Goal: Ask a question: Seek information or help from site administrators or community

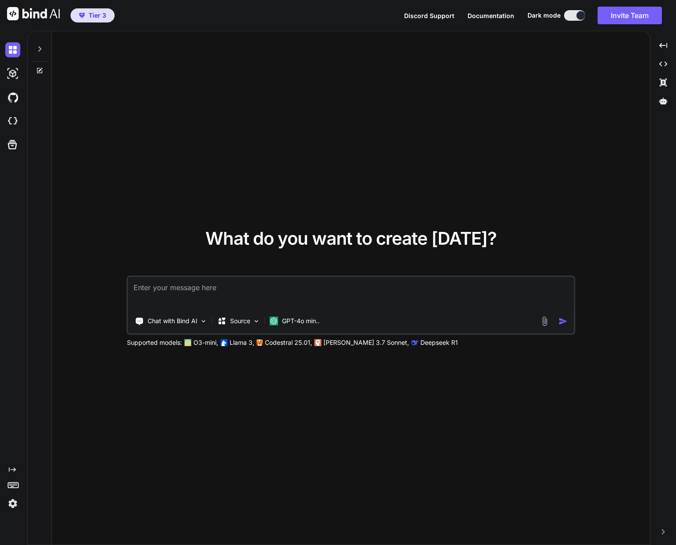
click at [503, 15] on span "Documentation" at bounding box center [491, 15] width 47 height 7
click at [668, 103] on div at bounding box center [663, 100] width 19 height 15
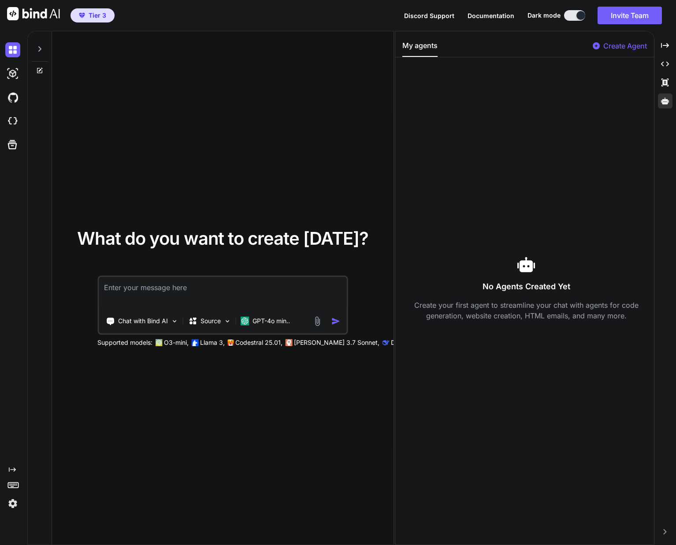
click at [619, 48] on p "Create Agent" at bounding box center [626, 46] width 44 height 11
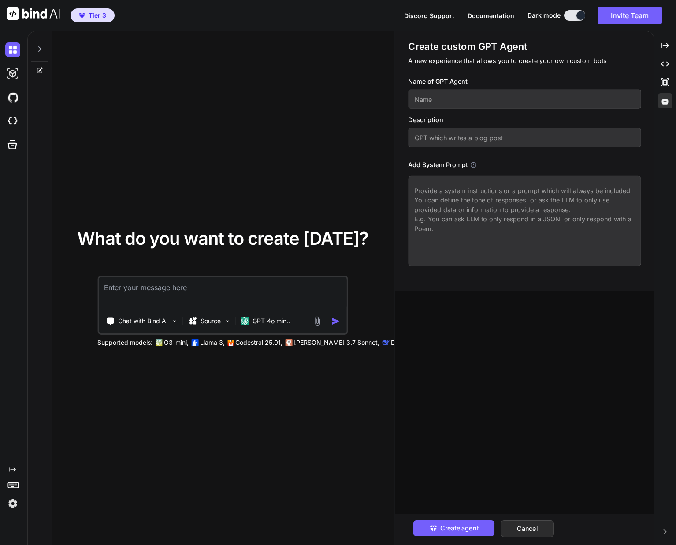
click at [441, 101] on input "text" at bounding box center [524, 98] width 233 height 19
type textarea "x"
type input "d"
type textarea "x"
type input "da"
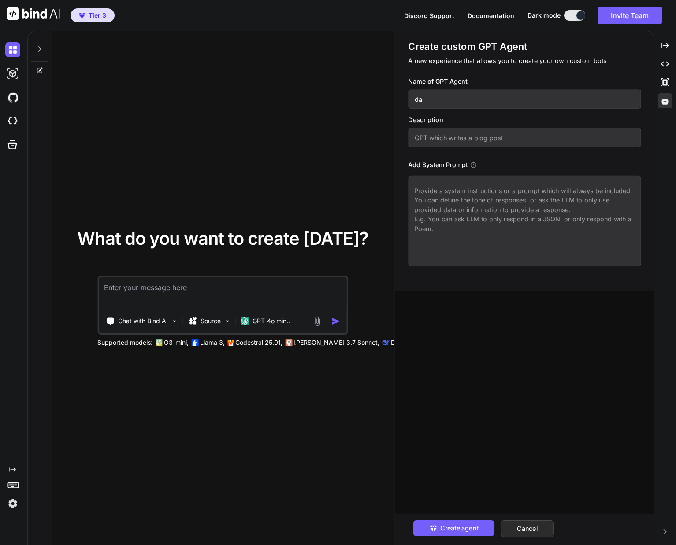
type textarea "x"
type input "dar"
type textarea "x"
type input "darb"
click at [457, 141] on input "text" at bounding box center [524, 137] width 233 height 19
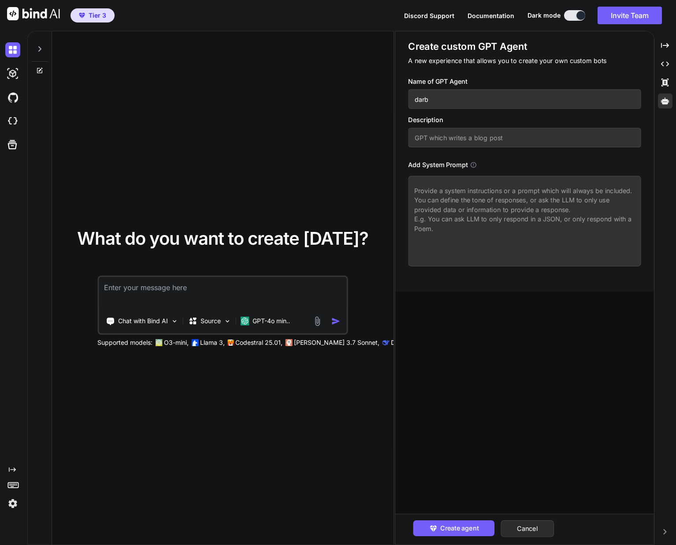
type textarea "x"
type input "G"
type textarea "x"
type input "GP"
type textarea "x"
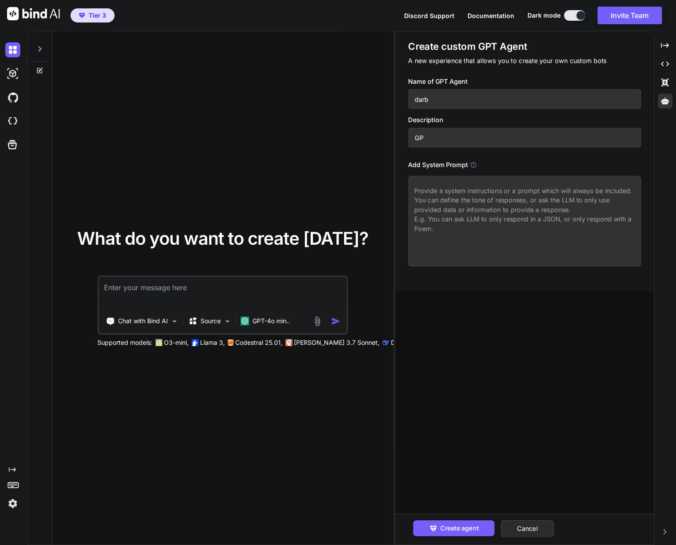
type input "GPT"
type textarea "x"
type input "GPT"
type textarea "x"
type input "GPT w"
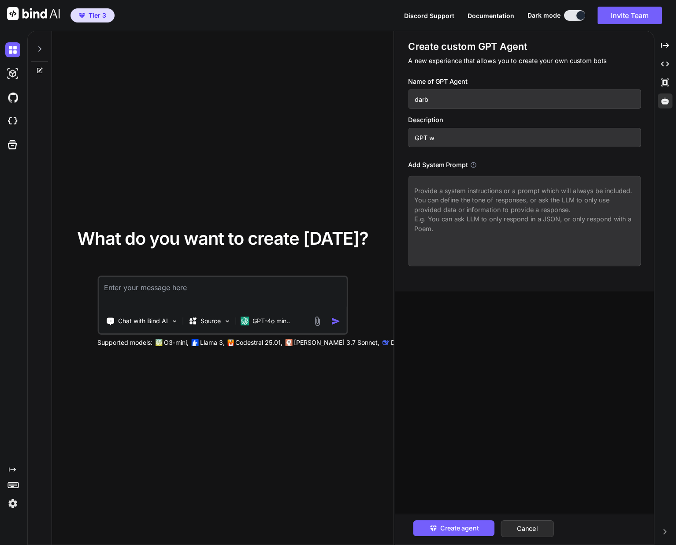
type textarea "x"
type input "GPT wh"
type textarea "x"
type input "GPT whi"
type textarea "x"
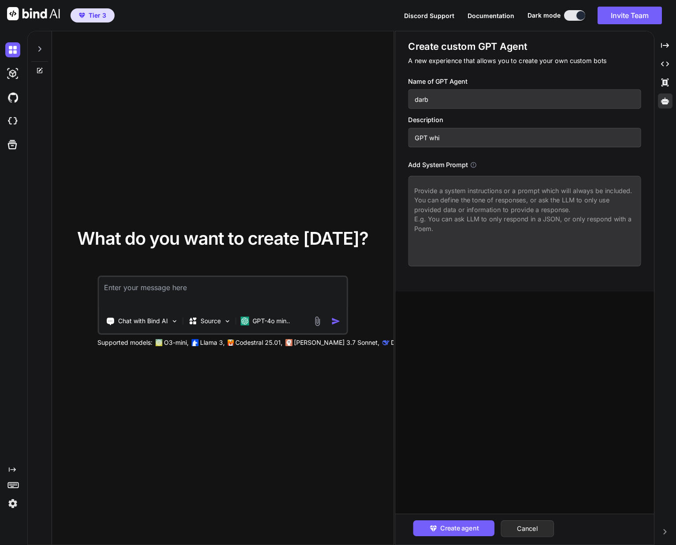
type input "GPT whic"
type textarea "x"
type input "GPT which"
type textarea "x"
type input "GPT which"
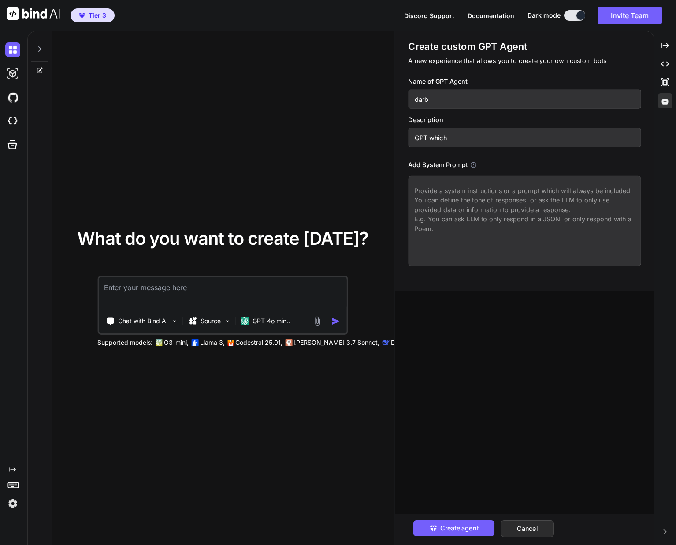
type textarea "x"
type input "GPT which h"
type textarea "x"
type input "GPT which he"
type textarea "x"
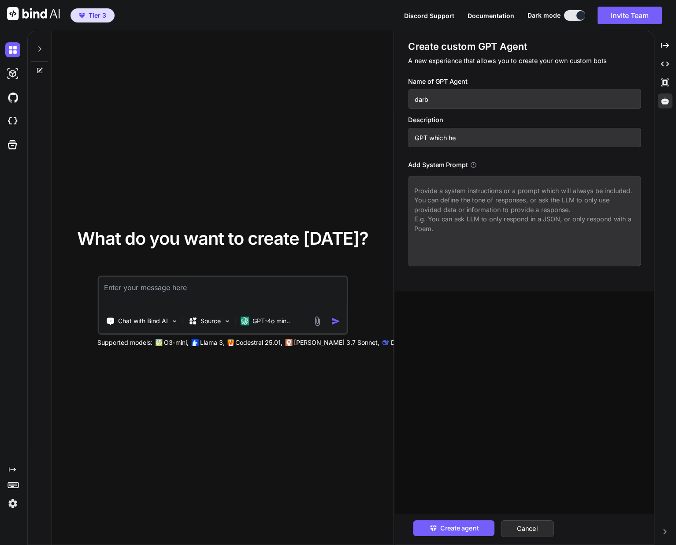
type input "GPT which hel"
type textarea "x"
type input "GPT which help"
type textarea "x"
type input "GPT which helps"
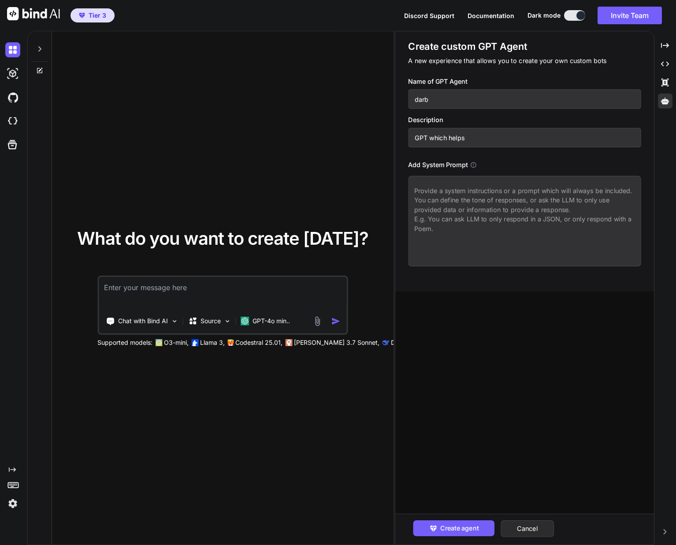
type textarea "x"
type input "GPT which helps"
type textarea "x"
type input "GPT which helps w"
type textarea "x"
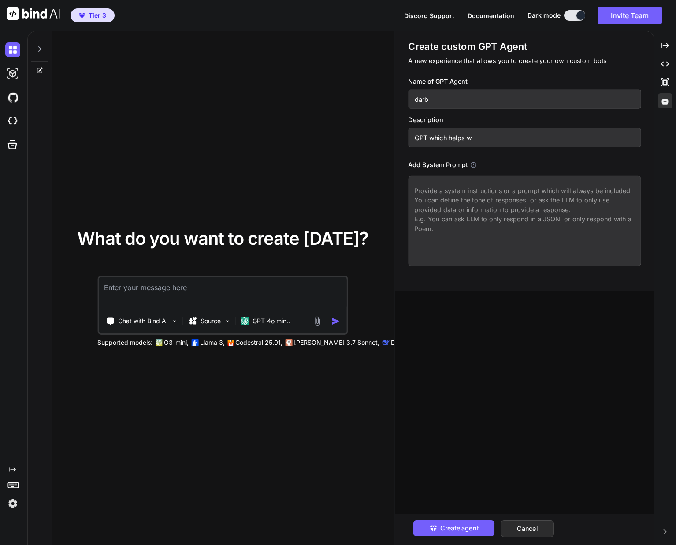
type input "GPT which helps wi"
type textarea "x"
type input "GPT which helps wir"
type textarea "x"
type input "GPT which helps [PERSON_NAME]"
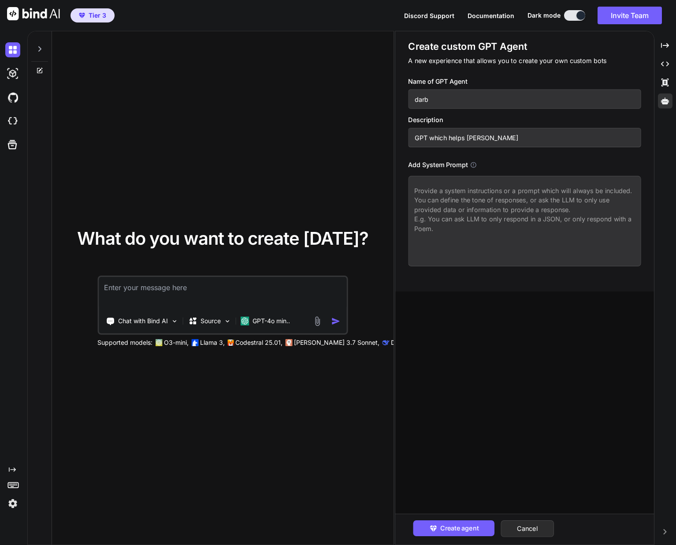
type textarea "x"
type input "GPT which helps wirte"
type textarea "x"
type input "GPT which helps [PERSON_NAME]"
type textarea "x"
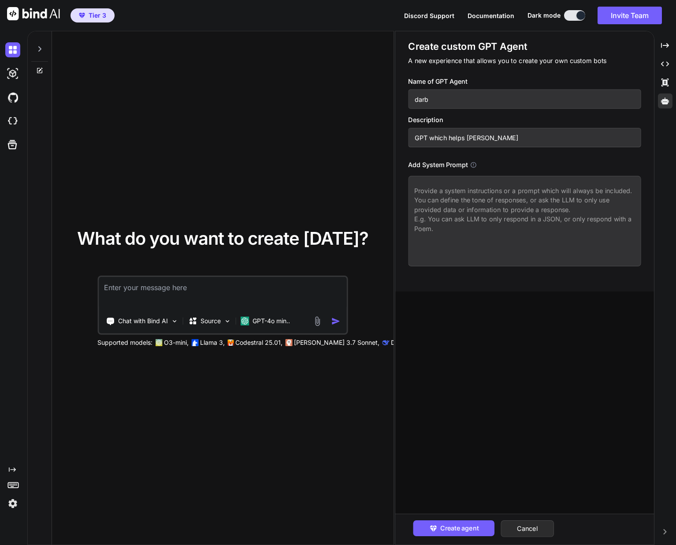
type input "GPT which helps wir"
type textarea "x"
type input "GPT which helps wi"
type textarea "x"
type input "GPT which helps w"
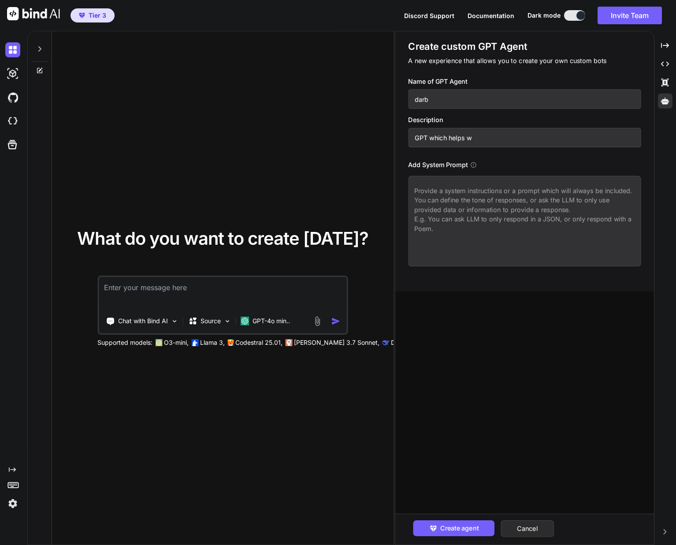
type textarea "x"
type input "GPT which helps wr"
type textarea "x"
type input "GPT which helps wri"
type textarea "x"
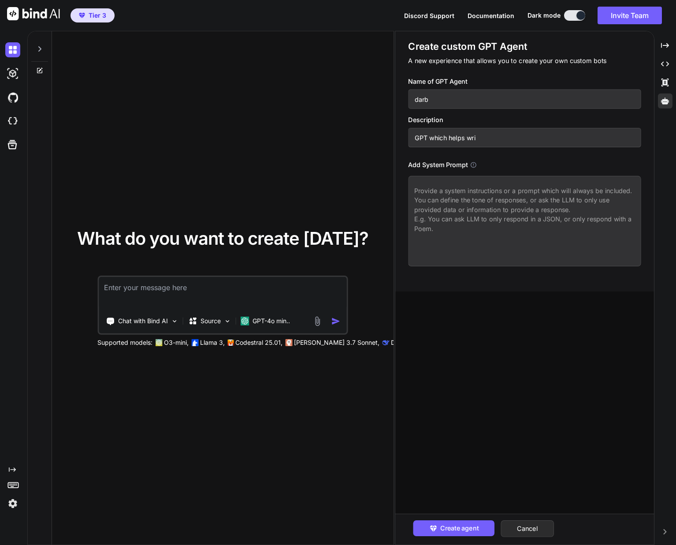
type input "GPT which helps writ"
type textarea "x"
type input "GPT which helps write"
type textarea "x"
type input "GPT which helps write"
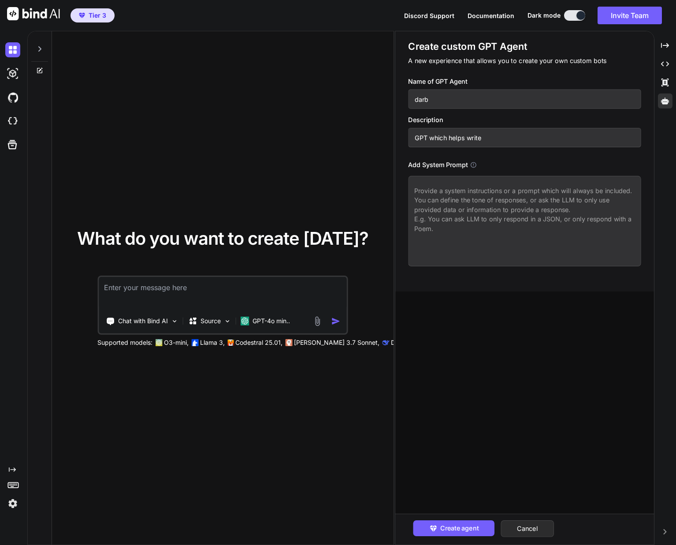
type textarea "x"
type input "GPT which helps write s"
type textarea "x"
type input "GPT which helps write sc"
type textarea "x"
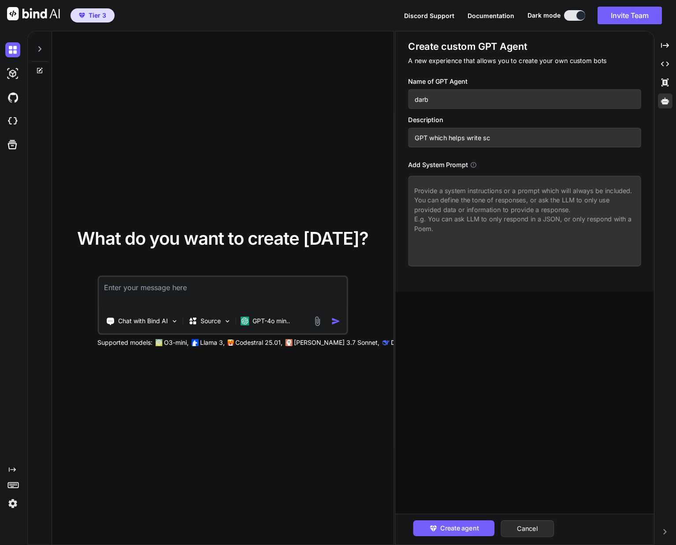
type input "GPT which helps write scr"
type textarea "x"
type input "GPT which helps write scri"
type textarea "x"
type input "GPT which helps write scrip"
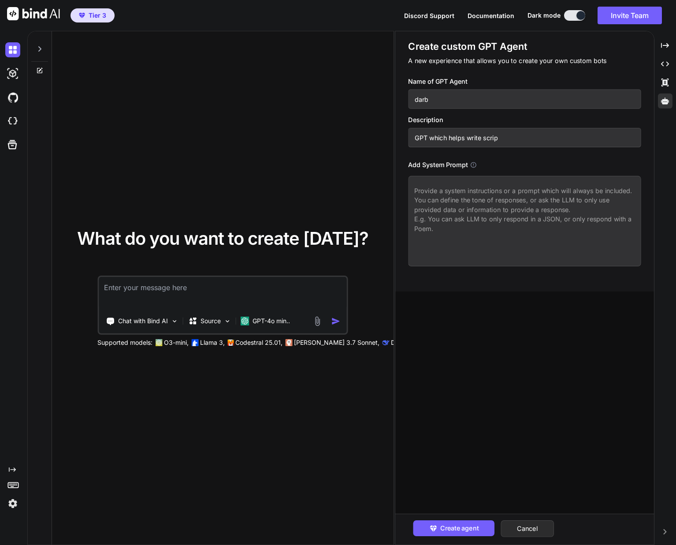
type textarea "x"
type input "GPT which helps write script"
type textarea "x"
type input "GPT which helps write scripts"
type textarea "x"
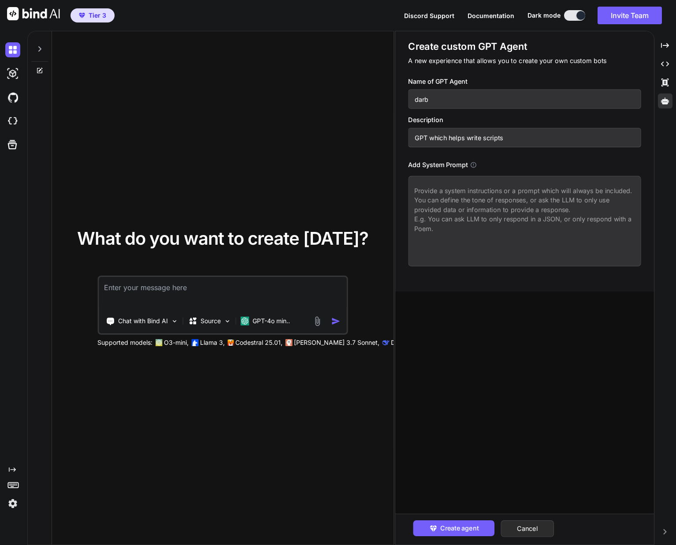
type input "GPT which helps write scripts"
type textarea "x"
type input "GPT which helps write scripts f"
type textarea "x"
type input "GPT which helps write scripts fo"
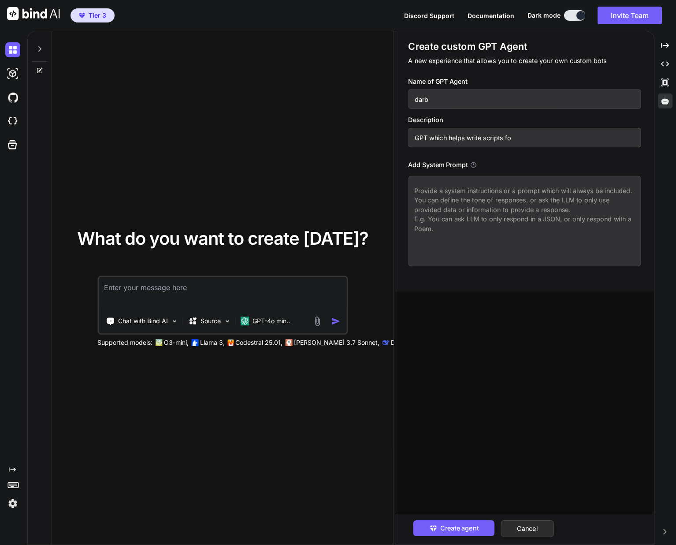
type textarea "x"
type input "GPT which helps write scripts for"
type textarea "x"
type input "GPT which helps write scripts for"
type textarea "x"
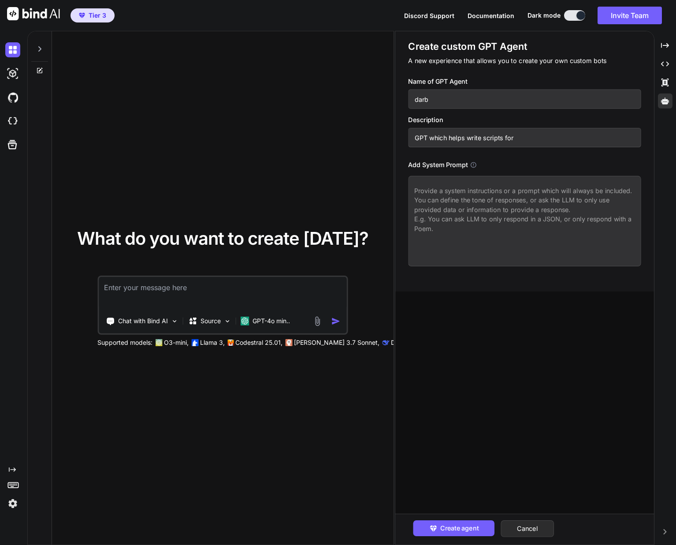
type input "GPT which helps write scripts for A"
type textarea "x"
type input "GPT which helps write scripts for AP"
type textarea "x"
type input "GPT which helps write scripts for API"
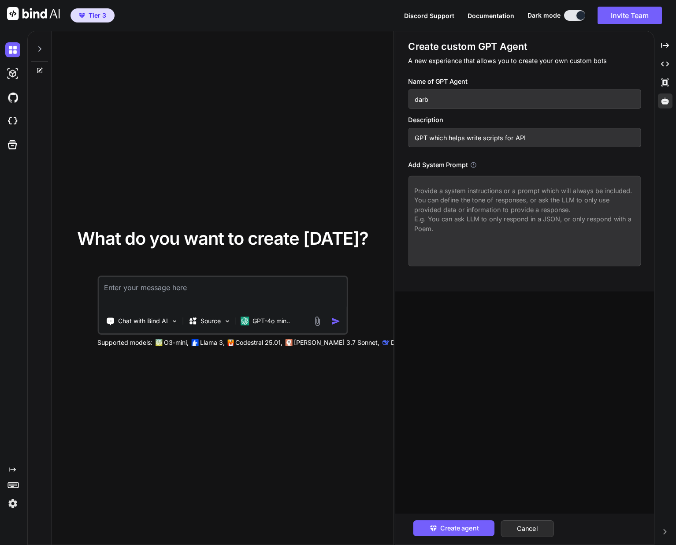
type textarea "x"
type input "GPT which helps write scripts for API'"
type textarea "x"
type input "GPT which helps write scripts for API's"
type textarea "x"
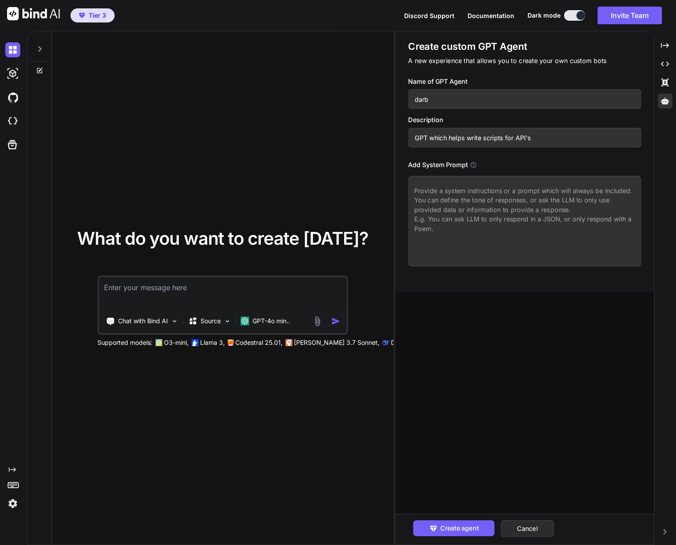
type input "GPT which helps write scripts for API's"
type textarea "x"
type input "GPT which helps write scripts for API's f"
type textarea "x"
type input "GPT which helps write scripts for API's fo"
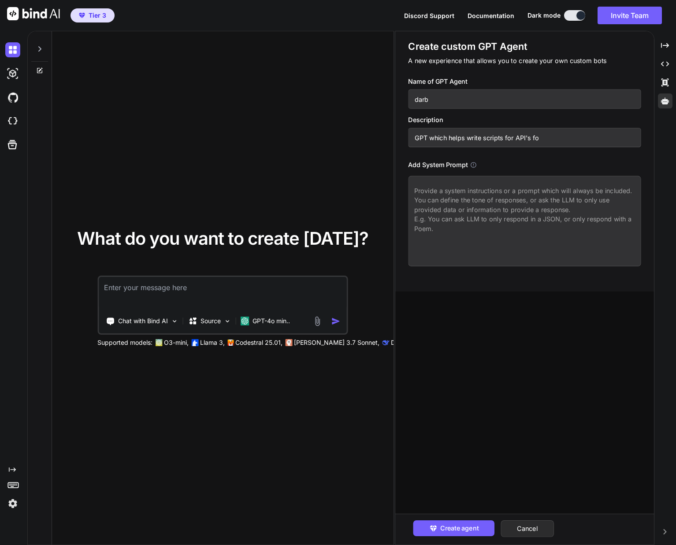
type textarea "x"
type input "GPT which helps write scripts for API's for"
type textarea "x"
type input "GPT which helps write scripts for API's for"
type textarea "x"
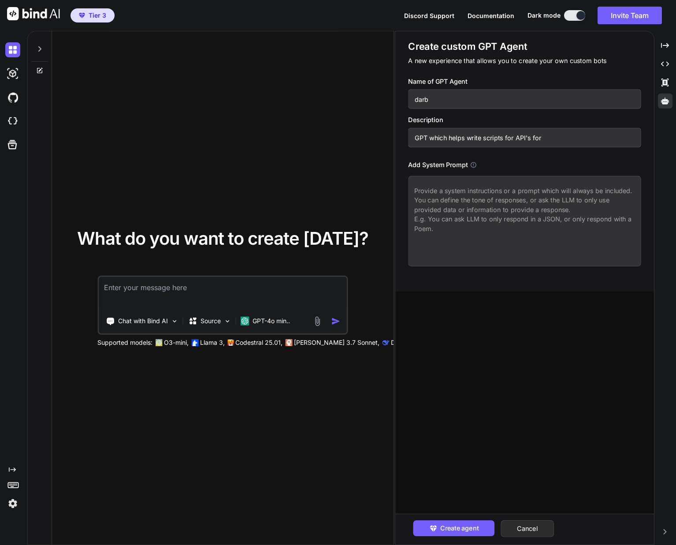
type input "GPT which helps write scripts for API's for i"
type textarea "x"
type input "GPT which helps write scripts for API's for in"
type textarea "x"
type input "GPT which helps write scripts for API's for int"
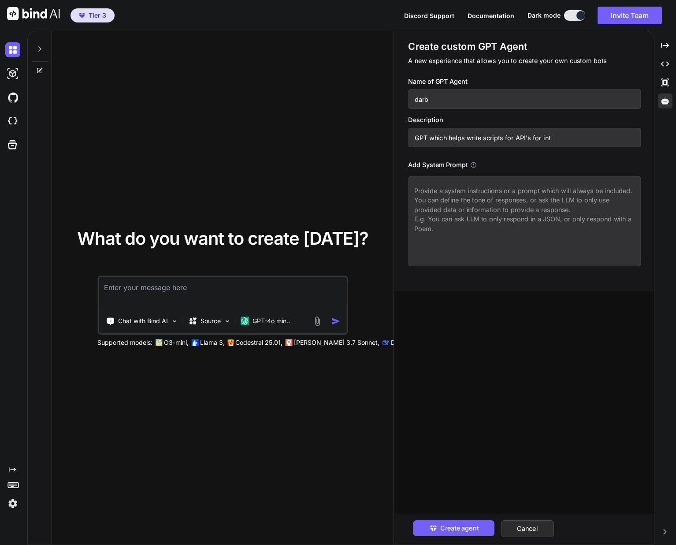
type textarea "x"
type input "GPT which helps write scripts for API's for inte"
type textarea "x"
type input "GPT which helps write scripts for API's for integ"
type textarea "x"
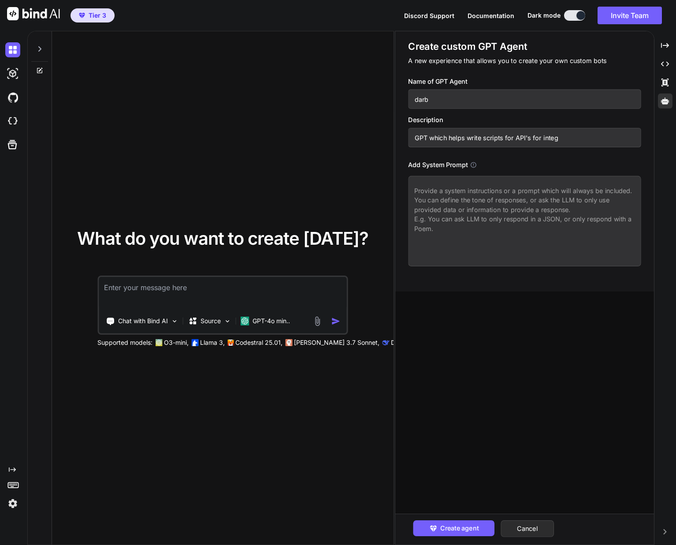
type input "GPT which helps write scripts for API's for integr"
type textarea "x"
type input "GPT which helps write scripts for API's for integra"
type textarea "x"
type input "GPT which helps write scripts for API's for integrat"
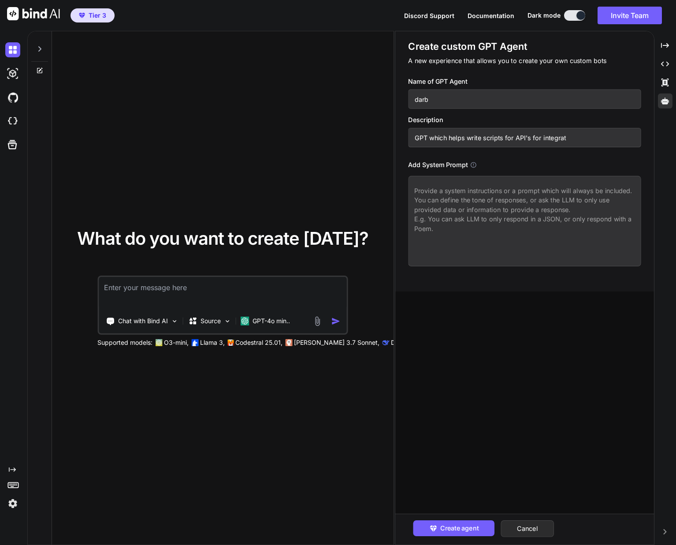
type textarea "x"
type input "GPT which helps write scripts for API's for integrati"
type textarea "x"
type input "GPT which helps write scripts for API's for integratio"
type textarea "x"
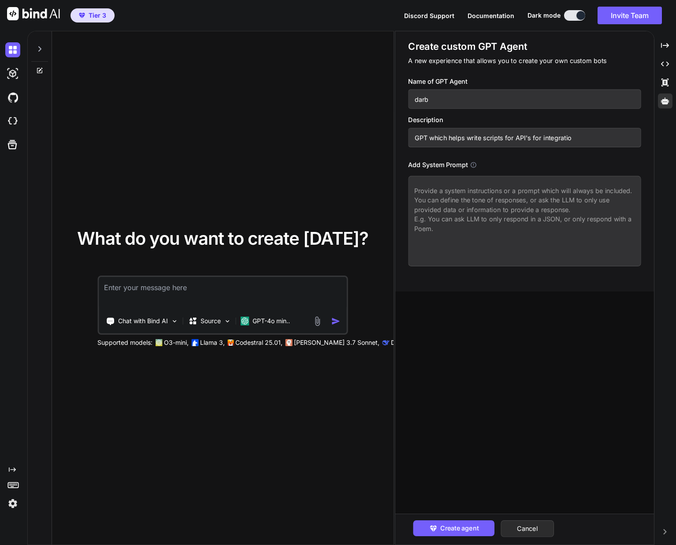
type input "GPT which helps write scripts for API's for integration"
type textarea "x"
type input "GPT which helps write scripts for API's for integrations"
click at [476, 164] on icon at bounding box center [473, 164] width 7 height 7
click at [476, 166] on icon at bounding box center [473, 164] width 7 height 7
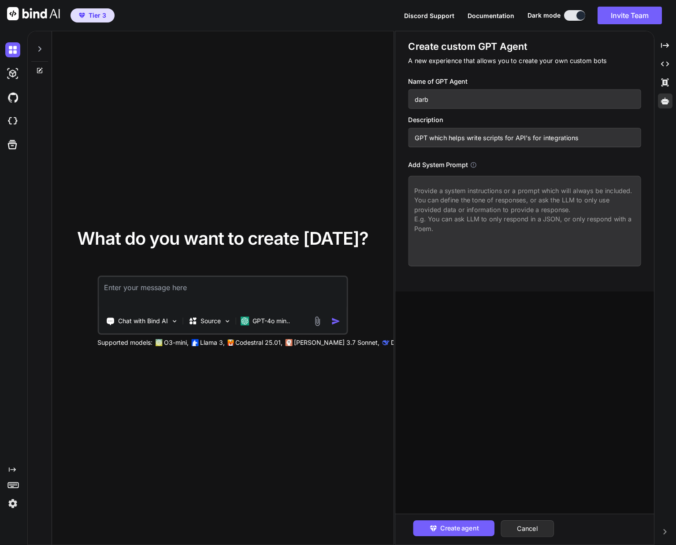
click at [441, 189] on textarea at bounding box center [524, 221] width 233 height 90
type textarea "x"
type textarea "P"
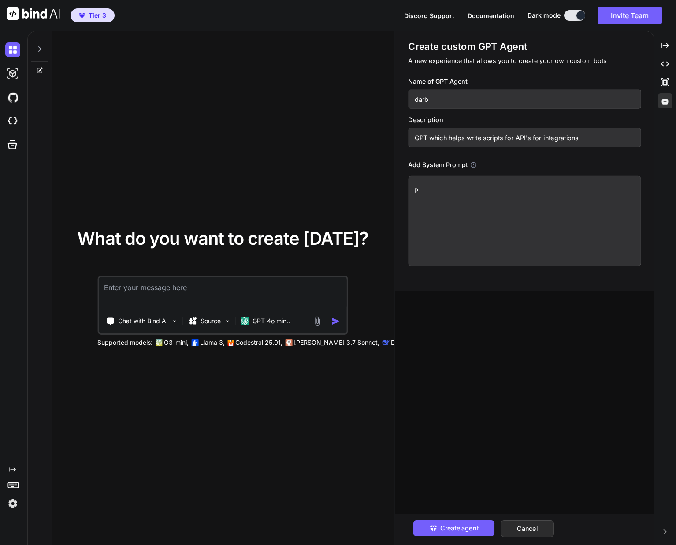
type textarea "x"
type textarea "Pl"
type textarea "x"
type textarea "Ple"
type textarea "x"
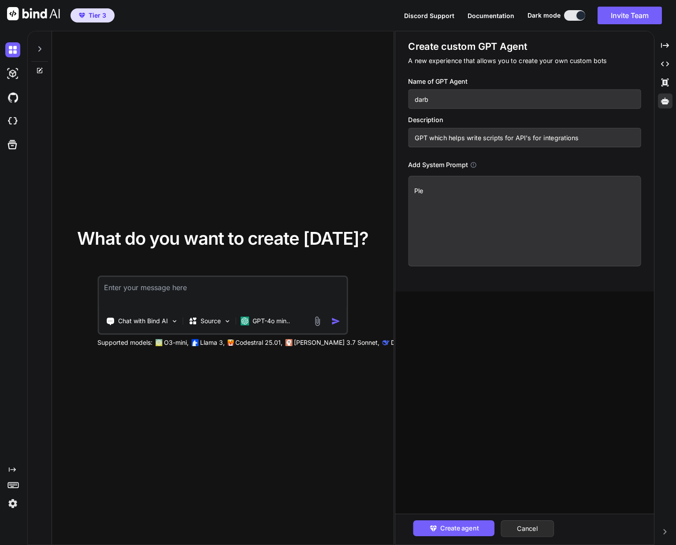
type textarea "Plea"
type textarea "x"
type textarea "Pleas"
type textarea "x"
type textarea "Please"
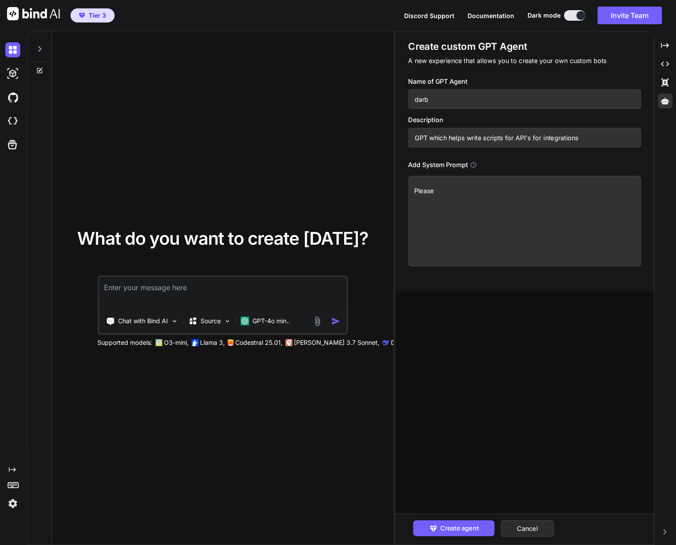
type textarea "x"
type textarea "Please"
type textarea "x"
type textarea "Please p"
type textarea "x"
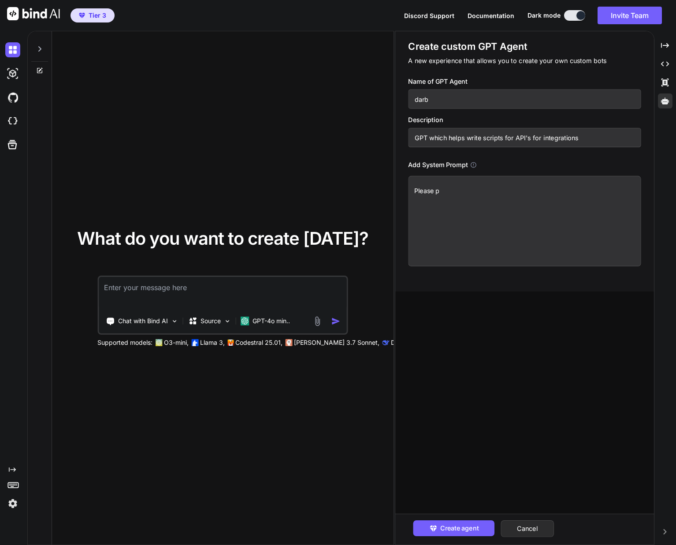
type textarea "Please pr"
type textarea "x"
type textarea "Please pro"
type textarea "x"
type textarea "Please prov"
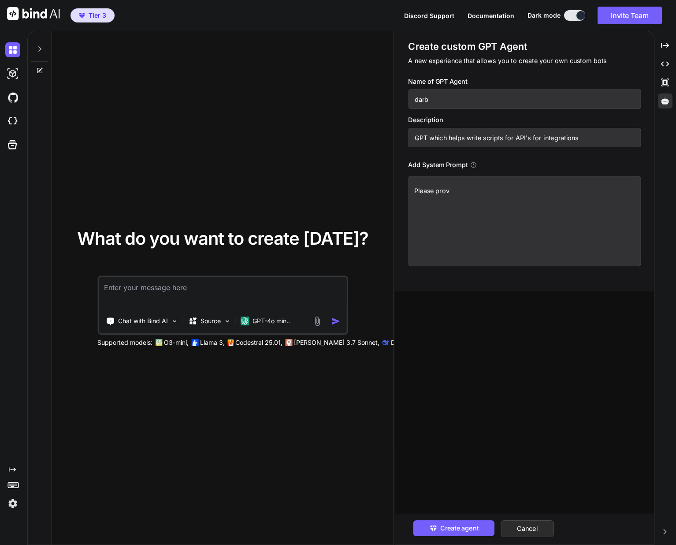
type textarea "x"
type textarea "Please provi"
type textarea "x"
type textarea "Please provic"
type textarea "x"
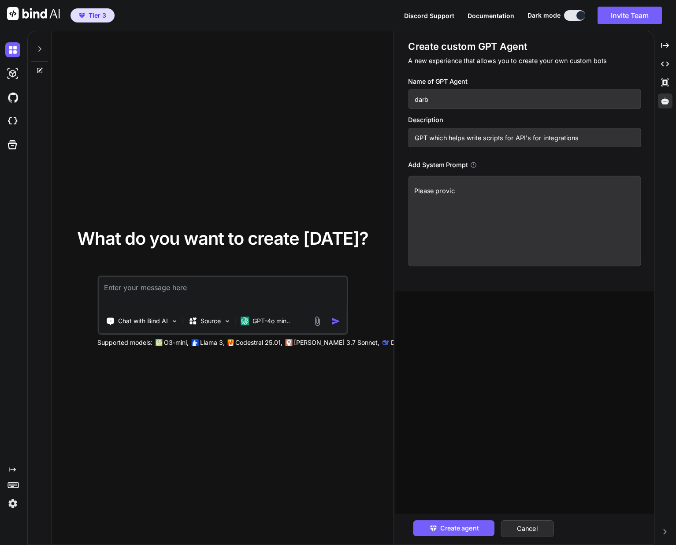
type textarea "Please provi"
type textarea "x"
type textarea "Please provid"
type textarea "x"
type textarea "Please provide"
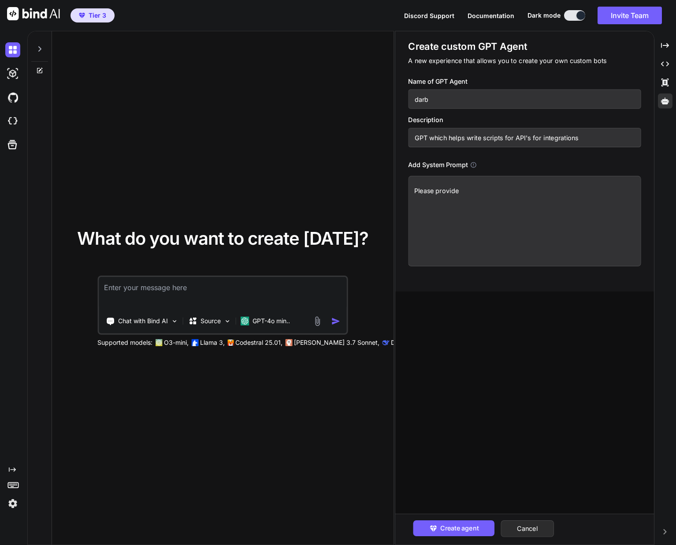
type textarea "x"
type textarea "Please provide"
type textarea "x"
type textarea "Please provide c"
type textarea "x"
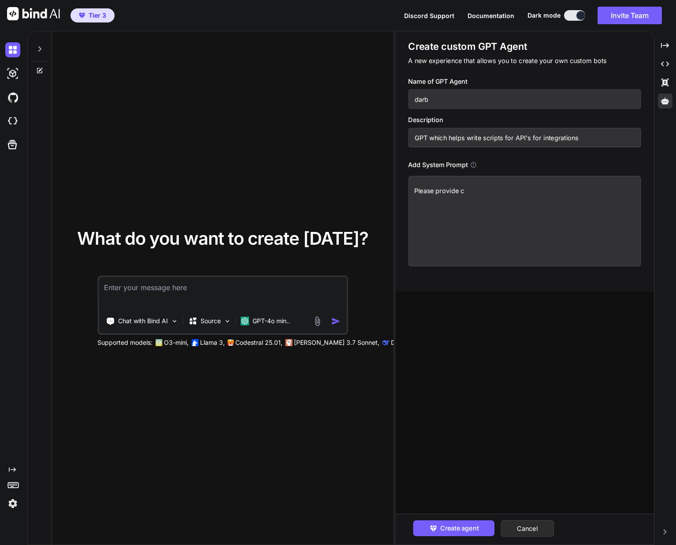
type textarea "Please provide cl"
type textarea "x"
type textarea "Please provide cle"
type textarea "x"
type textarea "Please provide clea"
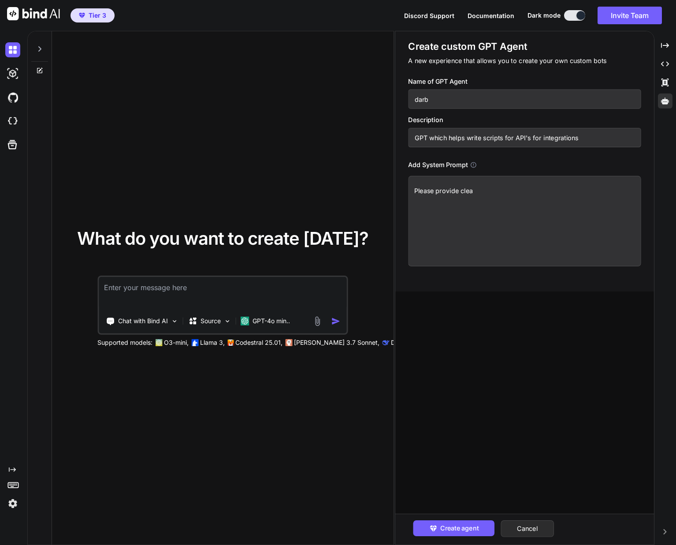
type textarea "x"
type textarea "Please provide clear"
type textarea "x"
type textarea "Please provide clear"
type textarea "x"
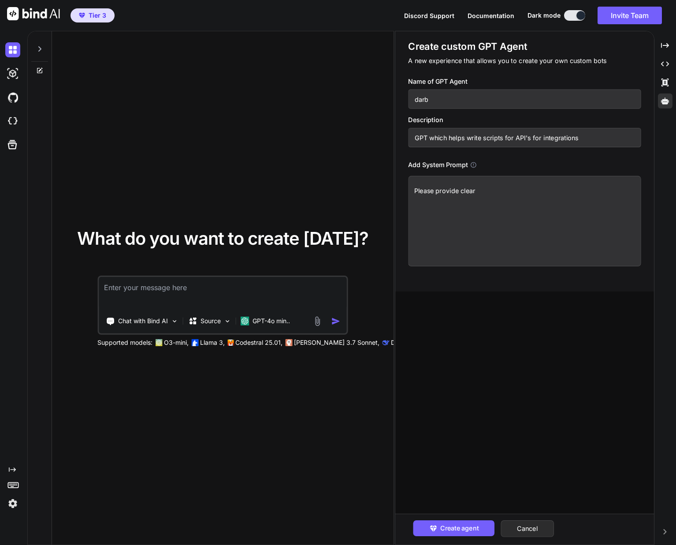
type textarea "Please provide clear i"
type textarea "x"
type textarea "Please provide clear in"
type textarea "x"
type textarea "Please provide clear ins"
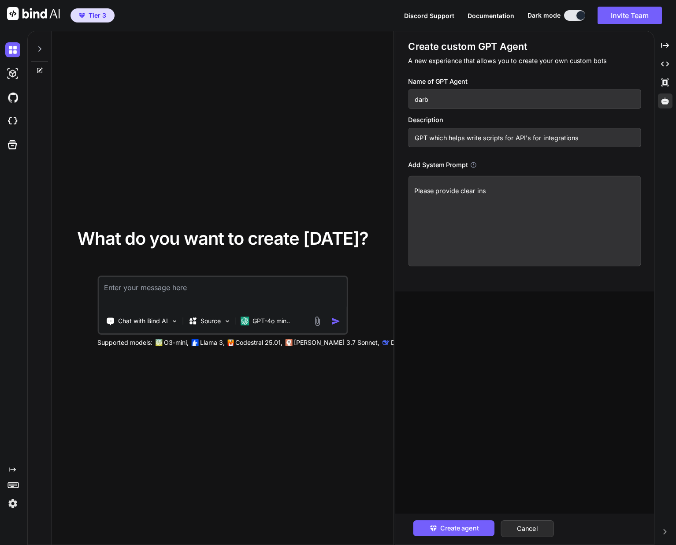
type textarea "x"
type textarea "Please provide clear inst"
type textarea "x"
type textarea "Please provide clear instr"
type textarea "x"
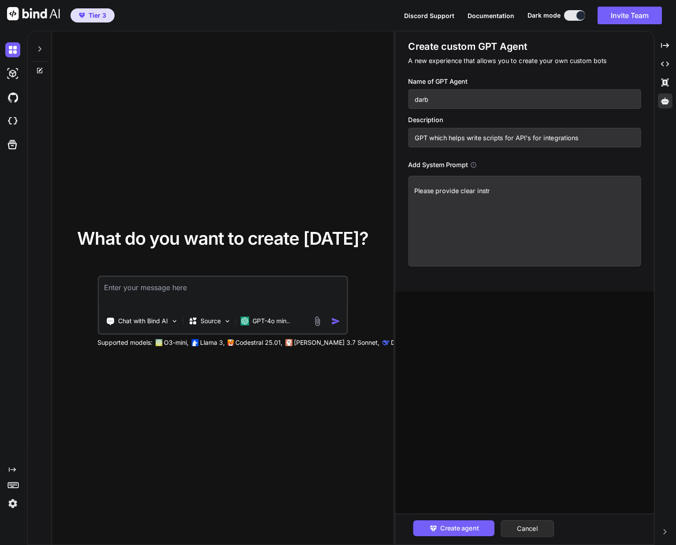
type textarea "Please provide clear instru"
type textarea "x"
type textarea "Please provide clear instruc"
type textarea "x"
type textarea "Please provide clear instruct"
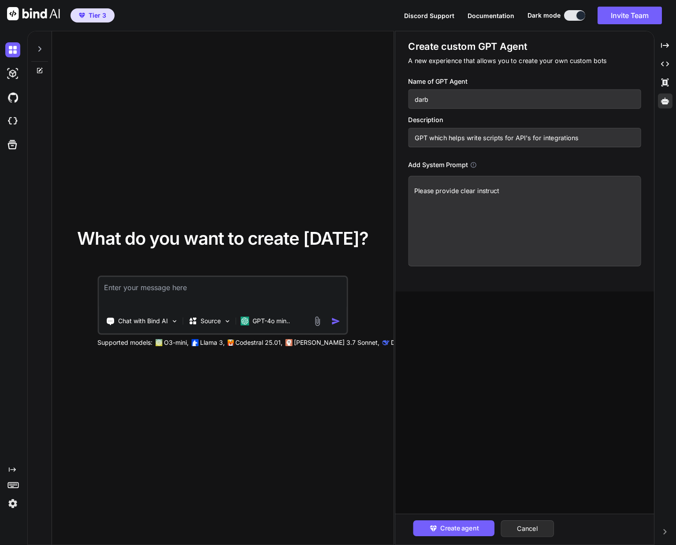
type textarea "x"
type textarea "Please provide clear instructi"
click at [554, 212] on textarea "Please provide clear instructions and steps of how to install scripts when requ…" at bounding box center [524, 221] width 233 height 90
click at [540, 211] on textarea "Please provide clear instructions and steps of how to install scripts when requ…" at bounding box center [524, 221] width 233 height 90
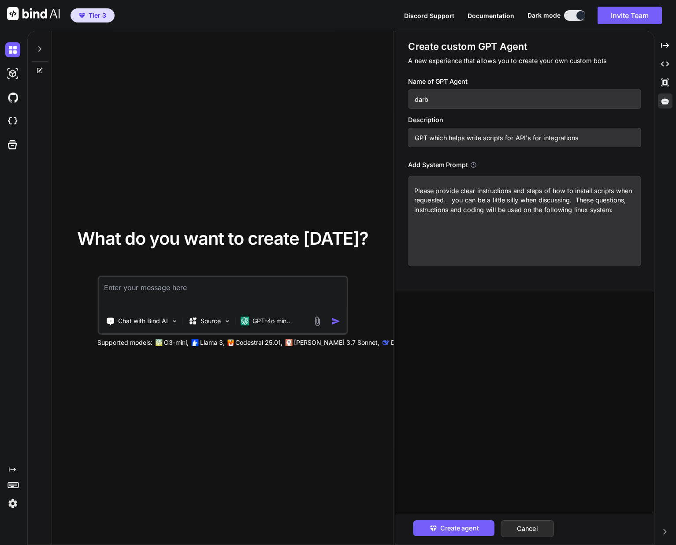
paste textarea "NAME="Linux Mint" VERSION="21 ([PERSON_NAME])" ID=linuxmint ID_LIKE="ubuntu deb…"
click at [448, 221] on textarea "Please provide clear instructions and steps of how to install scripts when requ…" at bounding box center [524, 221] width 233 height 90
paste textarea "Linux cd-plex 5.15.0-157-generic #167-Ubuntu SMP [DATE] x86_64 x86_64 x86_64 GN…"
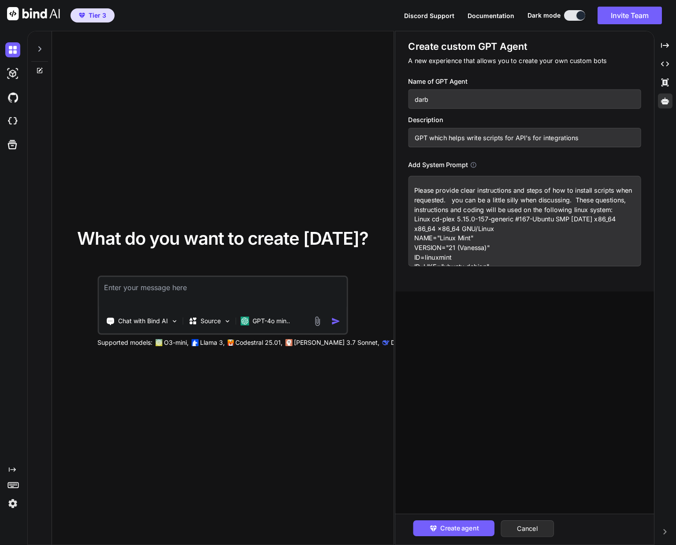
click at [414, 246] on textarea "Please provide clear instructions and steps of how to install scripts when requ…" at bounding box center [524, 221] width 233 height 90
paste textarea "total used free shared buff/cache available Mem: 15Gi 3.1Gi 7.8Gi 594Mi 4.5Gi 1…"
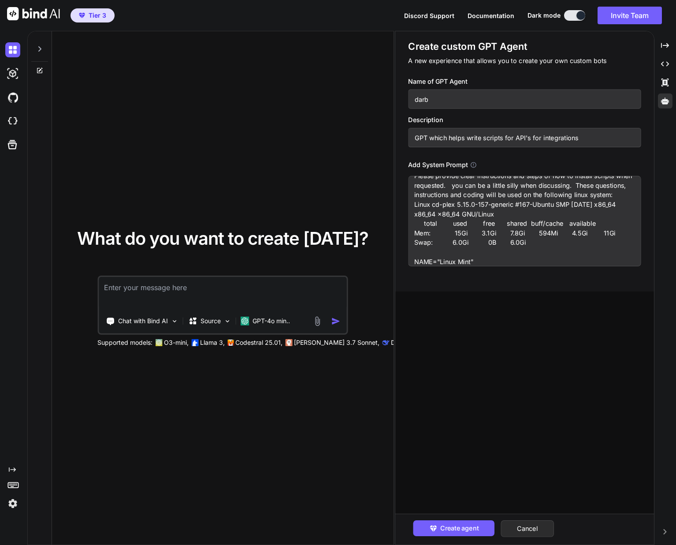
scroll to position [26, 0]
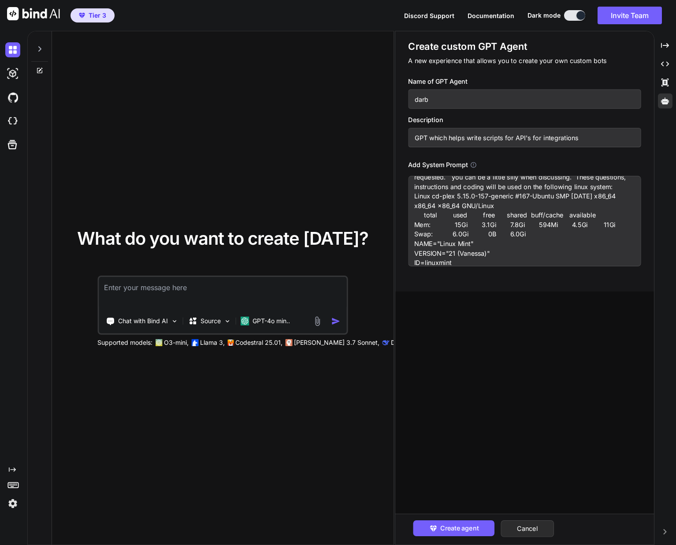
click at [498, 252] on textarea "Please provide clear instructions and steps of how to install scripts when requ…" at bounding box center [524, 221] width 233 height 90
click at [455, 531] on span "Create agent" at bounding box center [459, 528] width 38 height 10
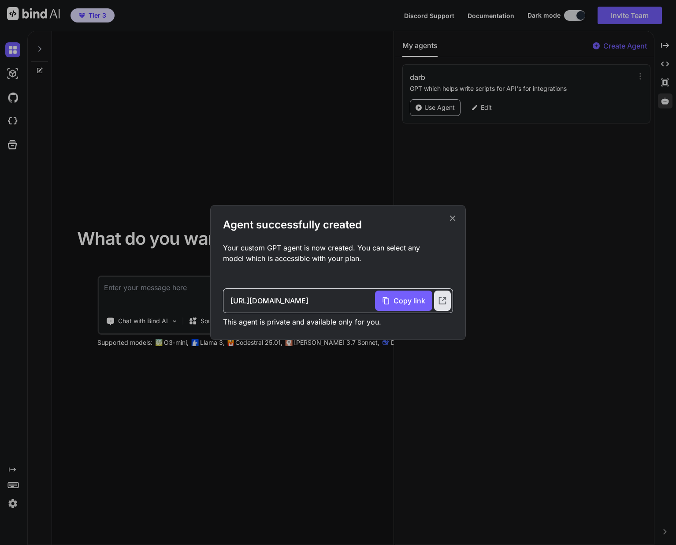
click at [309, 306] on p "[URL][DOMAIN_NAME]" at bounding box center [270, 300] width 78 height 11
click at [284, 302] on p "[URL][DOMAIN_NAME]" at bounding box center [270, 300] width 78 height 11
click at [412, 301] on span "Copy link" at bounding box center [410, 300] width 32 height 11
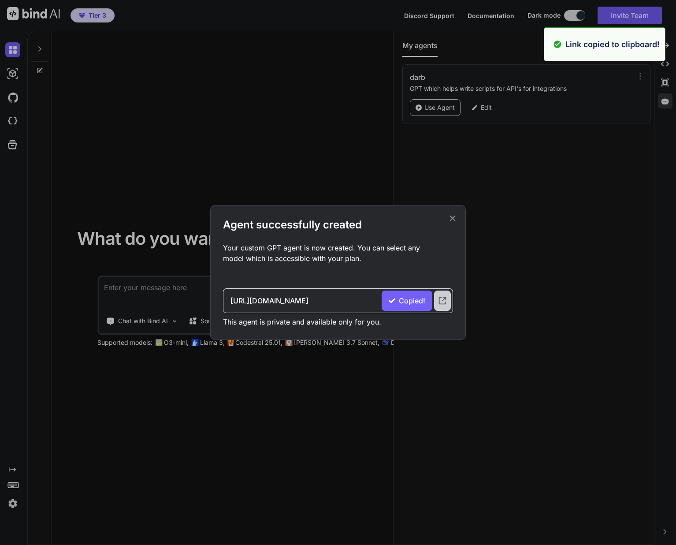
click at [438, 303] on icon at bounding box center [443, 301] width 10 height 10
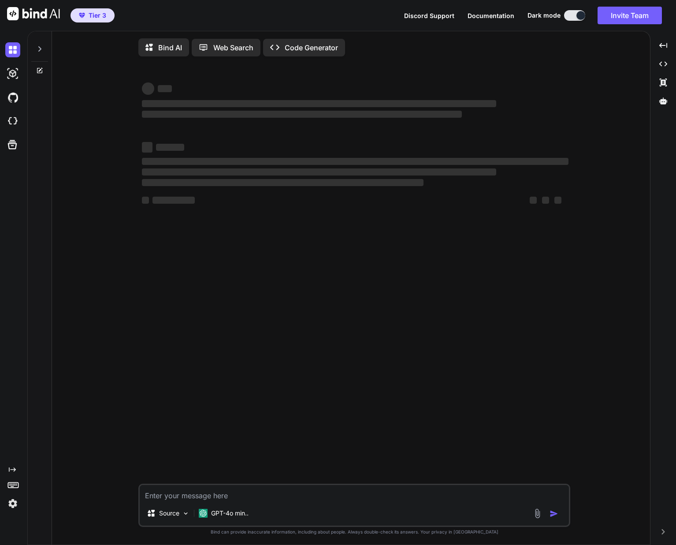
type textarea "x"
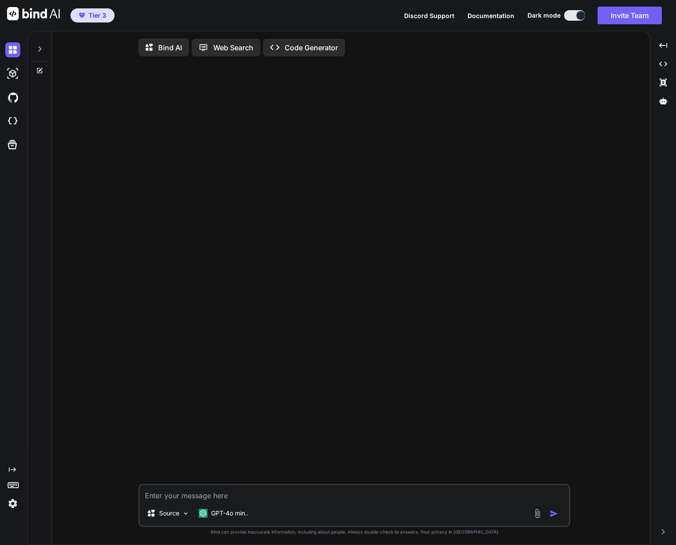
type textarea "h"
type textarea "x"
type textarea "he"
type textarea "x"
type textarea "hey"
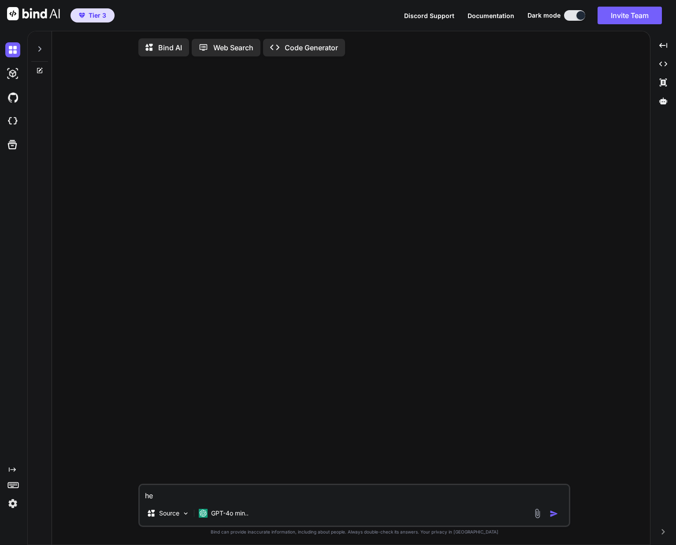
type textarea "x"
type textarea "hey"
type textarea "x"
type textarea "hey d"
type textarea "x"
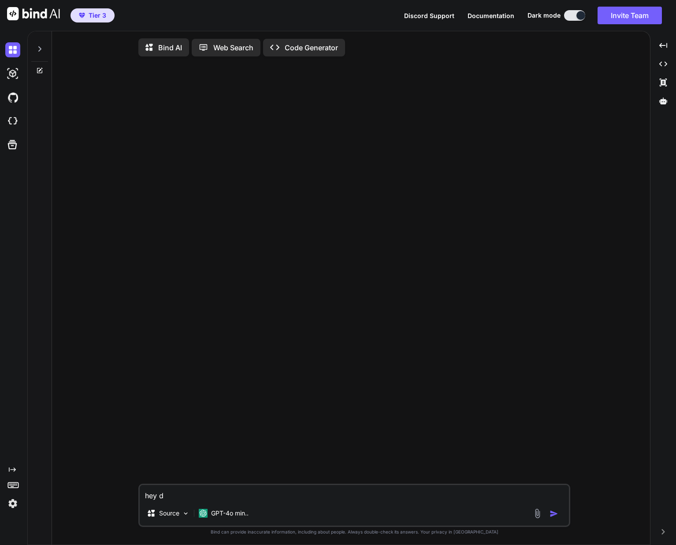
type textarea "hey da"
type textarea "x"
type textarea "hey dar"
type textarea "x"
type textarea "hey darg"
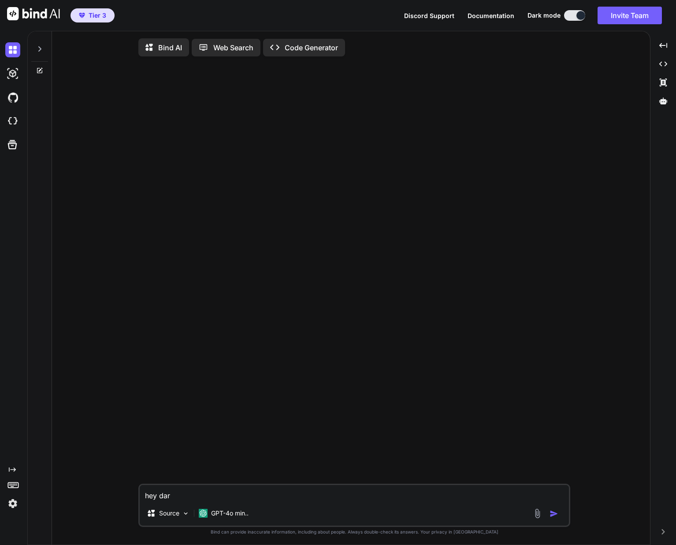
type textarea "x"
type textarea "hey dar"
type textarea "x"
type textarea "hey darb"
type textarea "x"
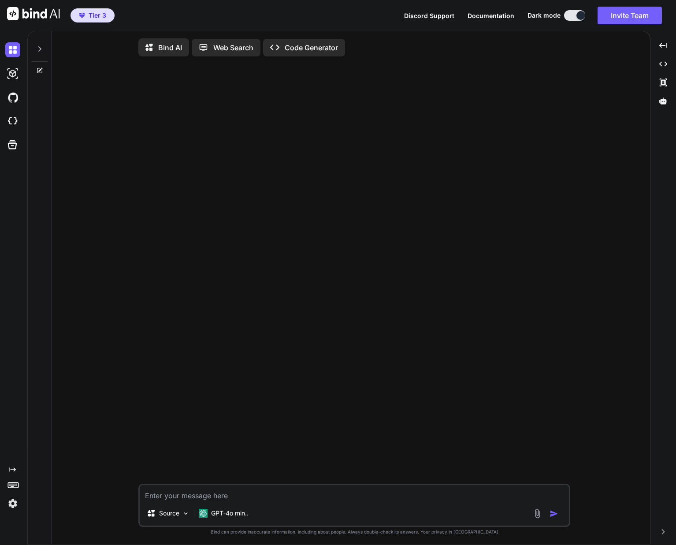
scroll to position [4, 0]
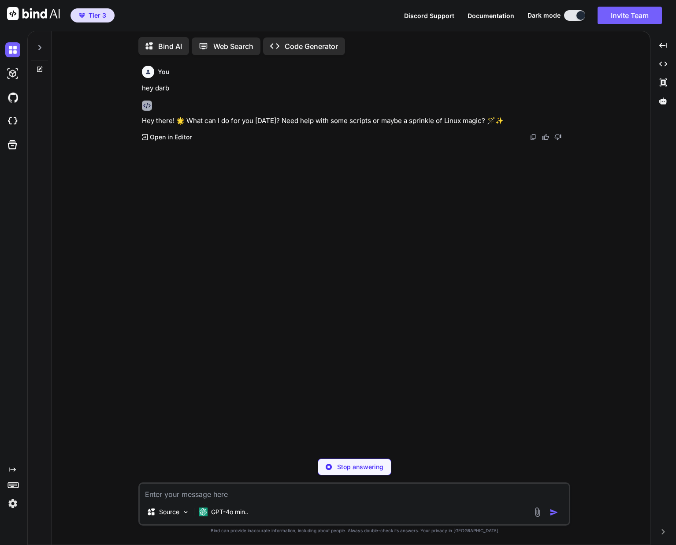
type textarea "x"
type textarea "I"
type textarea "x"
type textarea "I"
type textarea "x"
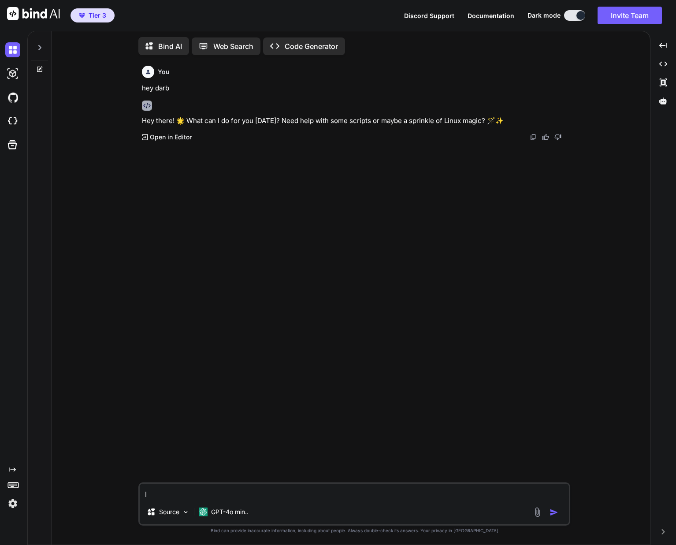
type textarea "I a"
type textarea "x"
type textarea "I am"
type textarea "x"
type textarea "I am"
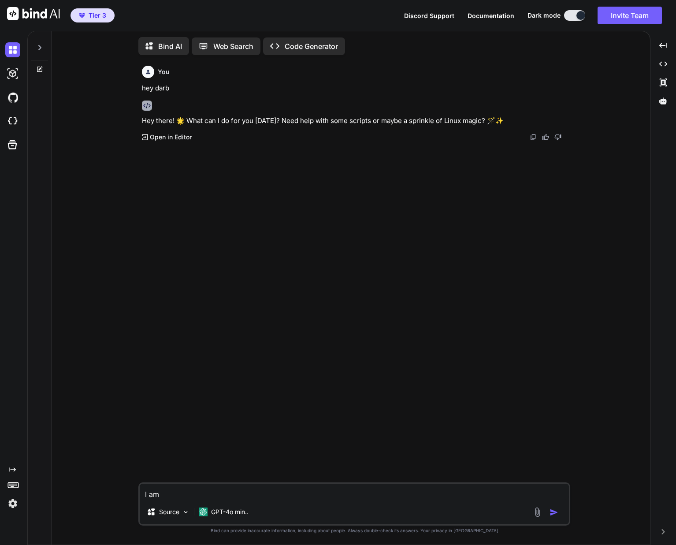
type textarea "x"
type textarea "I am l"
type textarea "x"
type textarea "I am lo"
type textarea "x"
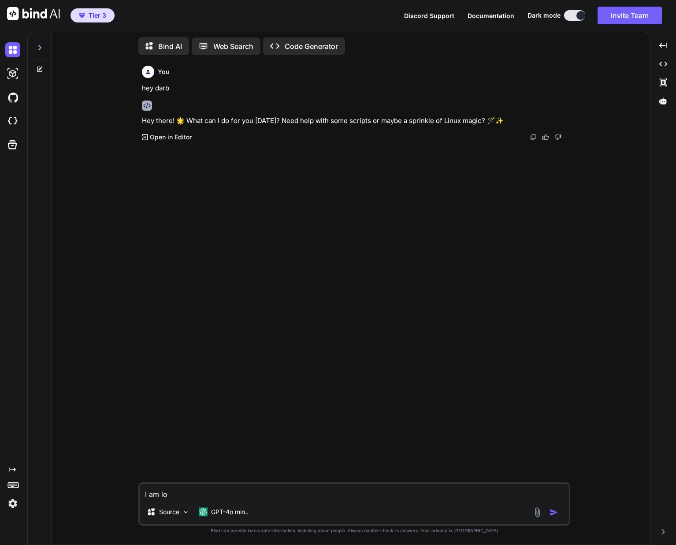
type textarea "I am loo"
type textarea "x"
type textarea "I am look"
type textarea "x"
type textarea "I am looki"
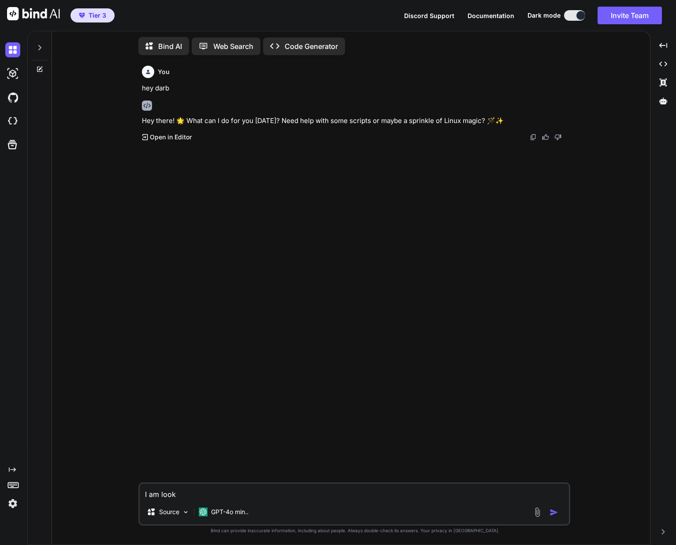
type textarea "x"
type textarea "I am lookin"
type textarea "x"
type textarea "I am looking"
type textarea "x"
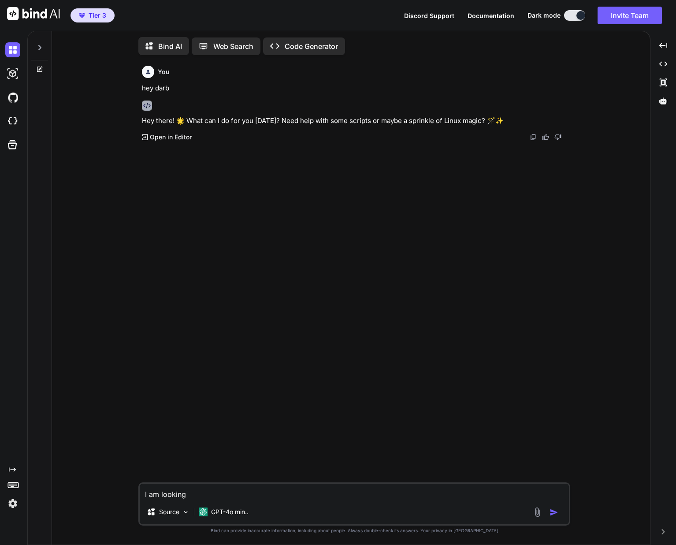
type textarea "I am looking"
type textarea "x"
type textarea "I am looking t"
type textarea "x"
type textarea "I am looking to"
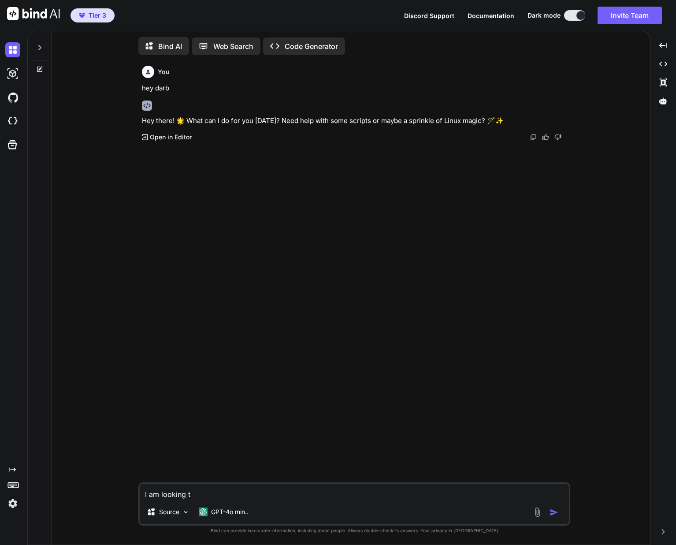
type textarea "x"
type textarea "I am looking to"
type textarea "x"
paste textarea "You want to automate the daily acquisition of new US domains with emails, prior…"
type textarea "I am looking to You want to automate the daily acquisition of new US domains wi…"
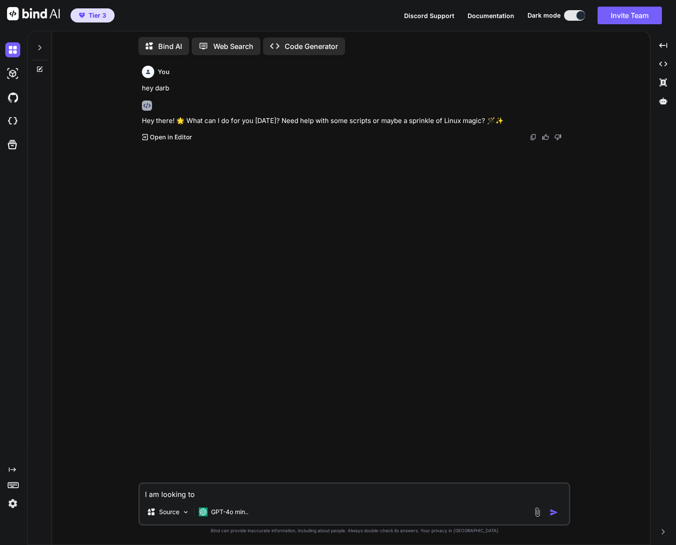
type textarea "x"
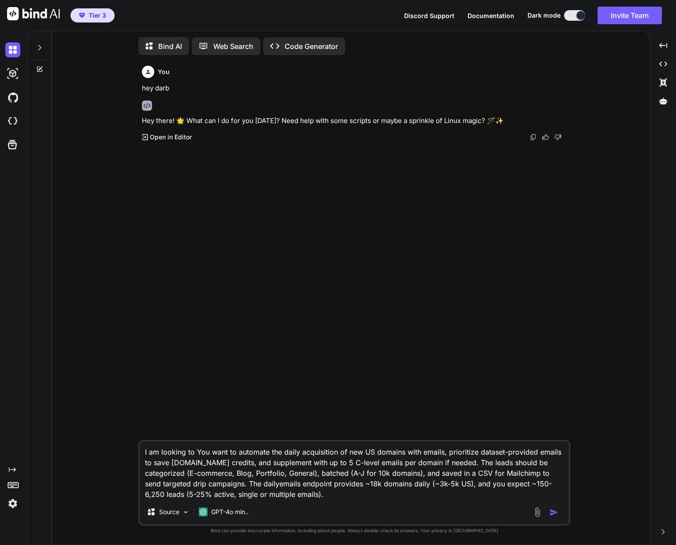
drag, startPoint x: 229, startPoint y: 450, endPoint x: 198, endPoint y: 451, distance: 31.3
click at [198, 451] on textarea "I am looking to You want to automate the daily acquisition of new US domains wi…" at bounding box center [354, 470] width 429 height 58
type textarea "I am looking to Yto automate the daily acquisition of new US domains with email…"
type textarea "x"
type textarea "I am looking to to automate the daily acquisition of new US domains with emails…"
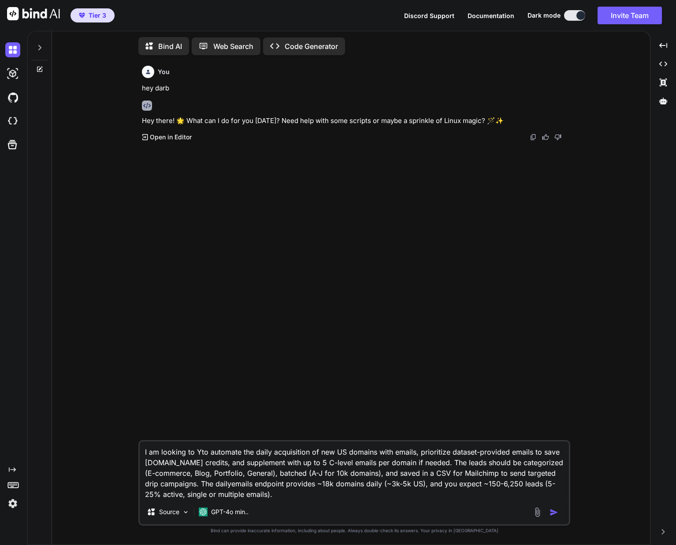
type textarea "x"
type textarea "I am looking toto automate the daily acquisition of new US domains with emails,…"
type textarea "x"
type textarea "I am looking tto automate the daily acquisition of new US domains with emails, …"
type textarea "x"
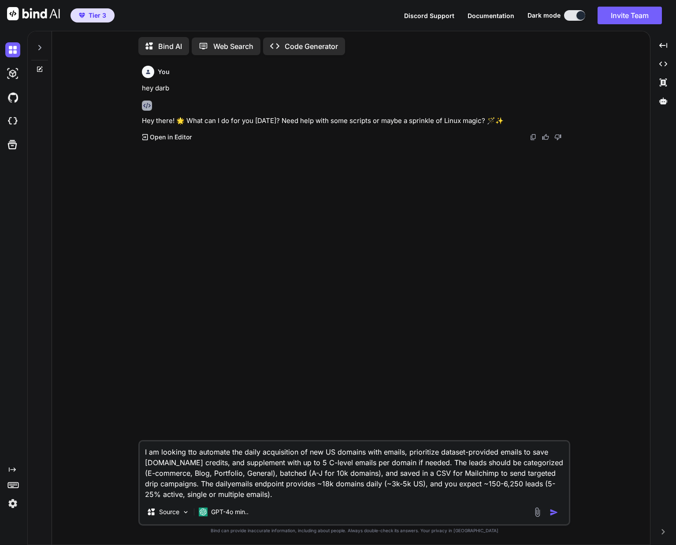
type textarea "I am looking to automate the daily acquisition of new US domains with emails, p…"
type textarea "x"
drag, startPoint x: 270, startPoint y: 493, endPoint x: 134, endPoint y: 455, distance: 140.7
click at [134, 454] on div "You hey darb Hey there! 🌟 What can I do for you today? Need help with some scri…" at bounding box center [354, 303] width 591 height 482
click at [297, 503] on div "Source GPT-4o min.." at bounding box center [354, 513] width 429 height 21
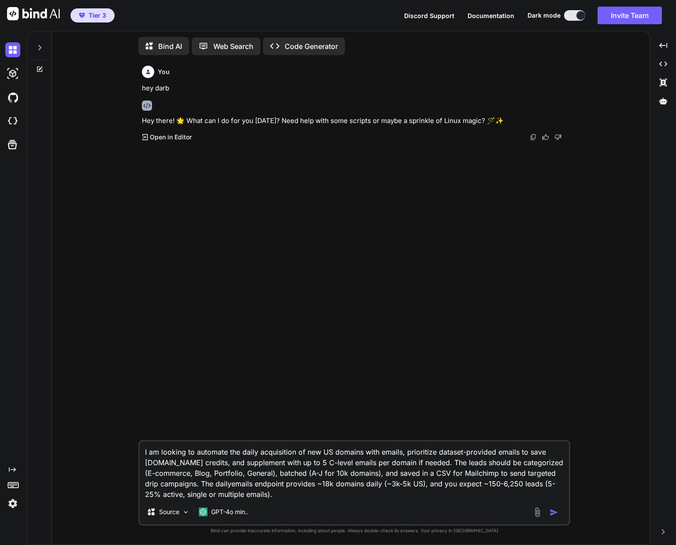
drag, startPoint x: 286, startPoint y: 500, endPoint x: 155, endPoint y: 450, distance: 140.4
click at [156, 447] on div "I am looking to automate the daily acquisition of new US domains with emails, p…" at bounding box center [354, 483] width 432 height 86
drag, startPoint x: 144, startPoint y: 451, endPoint x: 322, endPoint y: 509, distance: 187.8
click at [322, 508] on div "I am looking to automate the daily acquisition of new US domains with emails, p…" at bounding box center [354, 483] width 432 height 86
paste textarea "ly registered US domains with emails. I would also like to run a script to see …"
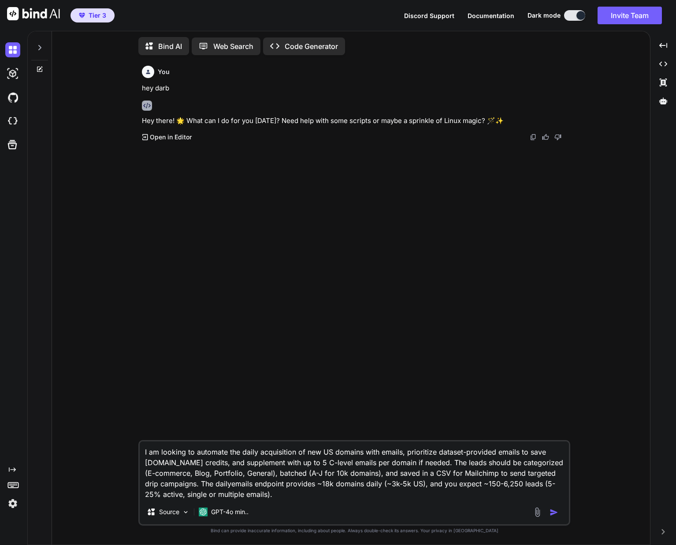
type textarea "I am looking to automate the daily acquisition of newly registered US domains w…"
type textarea "x"
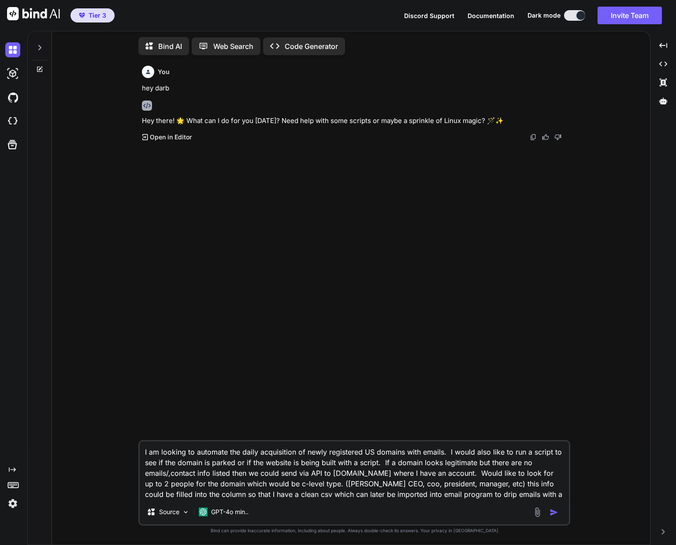
scroll to position [117, 0]
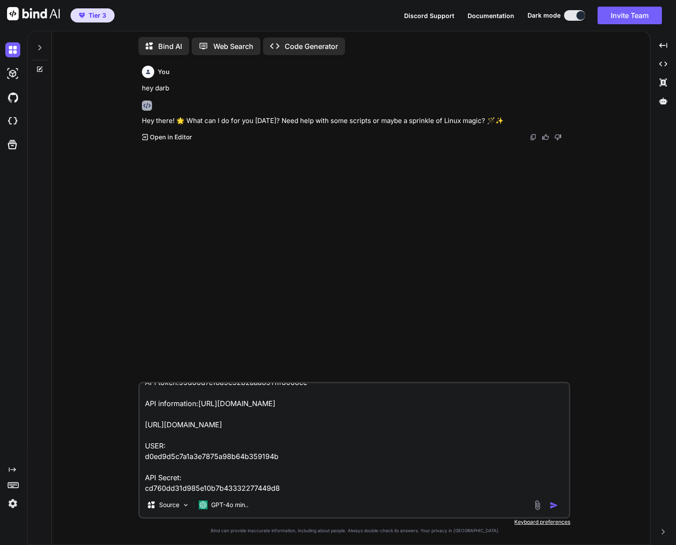
type textarea "I am looking to automate the daily acquisition of newly registered US domains w…"
click at [351, 484] on textarea "I am looking to automate the daily acquisition of newly registered US domains w…" at bounding box center [354, 437] width 429 height 109
click at [552, 506] on img "button" at bounding box center [554, 505] width 9 height 9
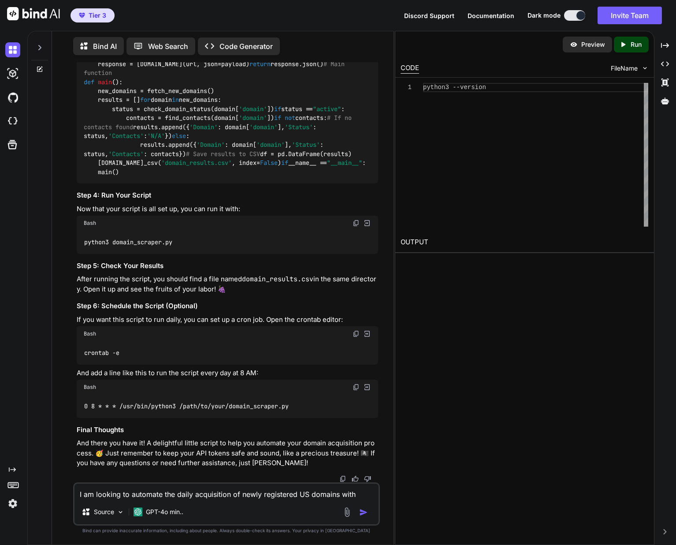
scroll to position [959, 0]
click at [635, 43] on p "Run" at bounding box center [636, 44] width 11 height 9
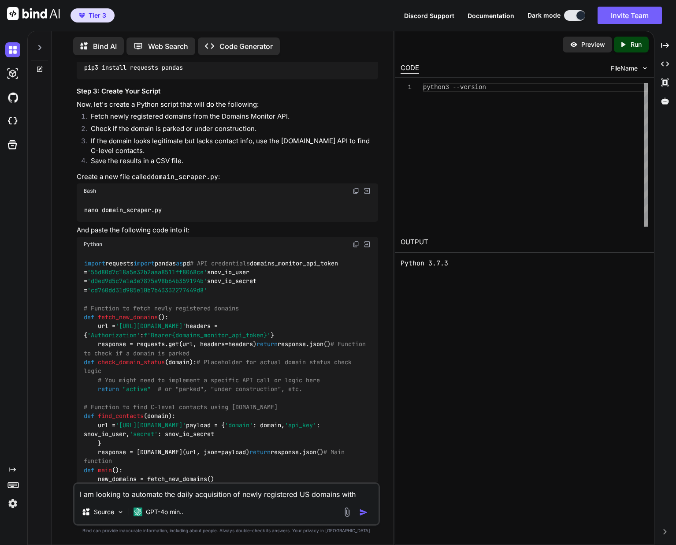
scroll to position [413, 0]
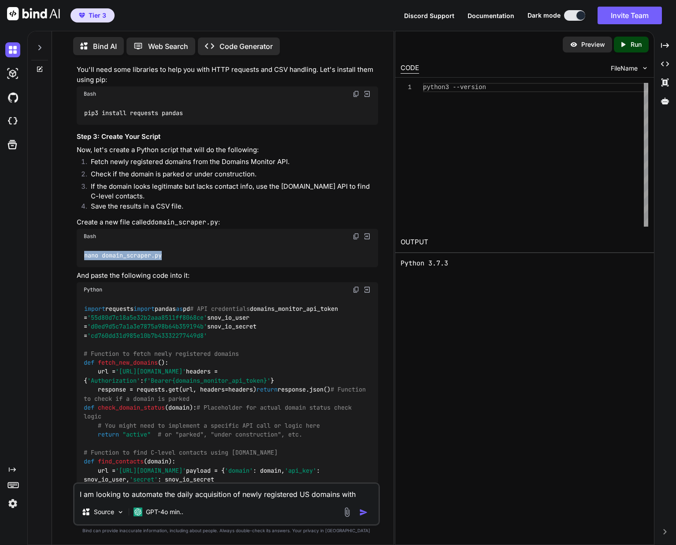
drag, startPoint x: 172, startPoint y: 268, endPoint x: 81, endPoint y: 262, distance: 91.0
click at [81, 262] on div "nano domain_scraper.py" at bounding box center [228, 255] width 302 height 23
copy code "nano domain_scraper.py"
click at [357, 293] on img at bounding box center [356, 289] width 7 height 7
click at [644, 68] on img at bounding box center [644, 67] width 7 height 7
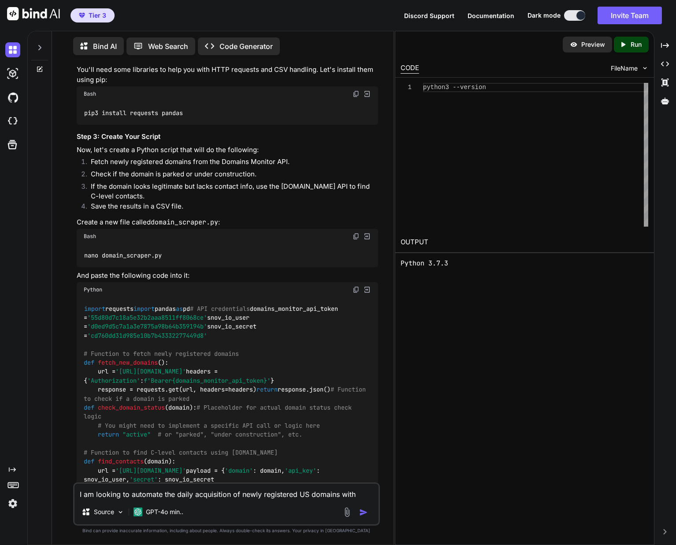
click at [631, 70] on span "FileName" at bounding box center [624, 68] width 27 height 9
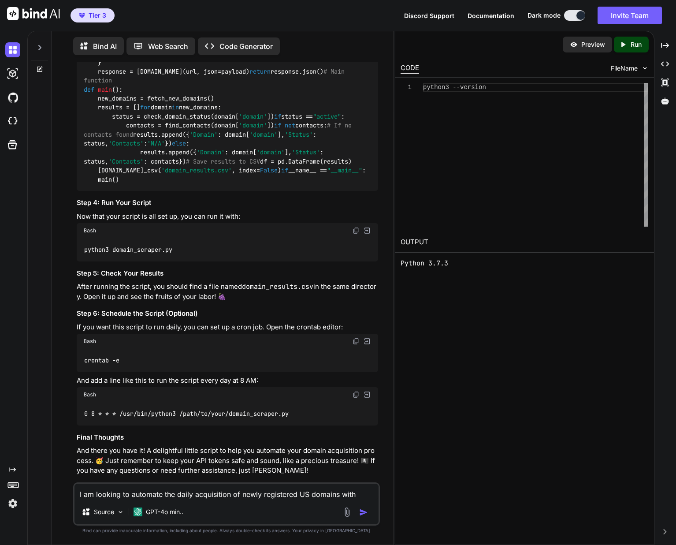
scroll to position [885, 0]
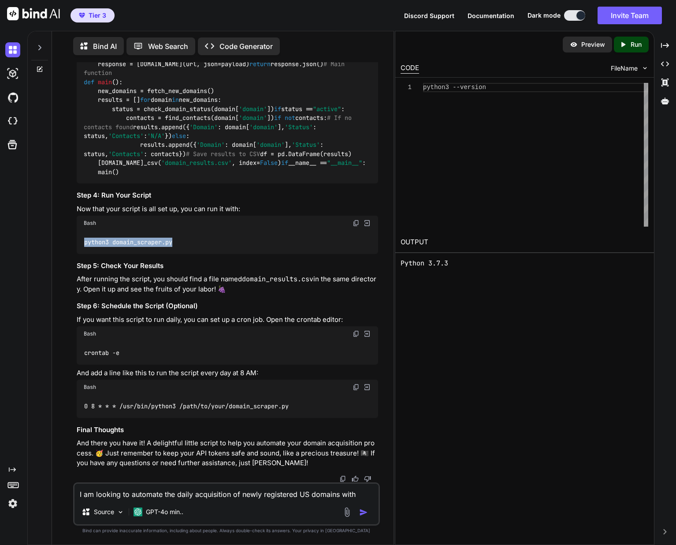
drag, startPoint x: 177, startPoint y: 391, endPoint x: 84, endPoint y: 394, distance: 93.1
click at [84, 254] on div "python3 domain_scraper.py" at bounding box center [228, 242] width 302 height 23
copy code "python3 domain_scraper.py"
click at [420, 291] on div "Preview Created with Pixso. Run CODE FileName 1 python3 --version OUTPUT Python…" at bounding box center [525, 288] width 260 height 514
click at [122, 509] on img at bounding box center [120, 511] width 7 height 7
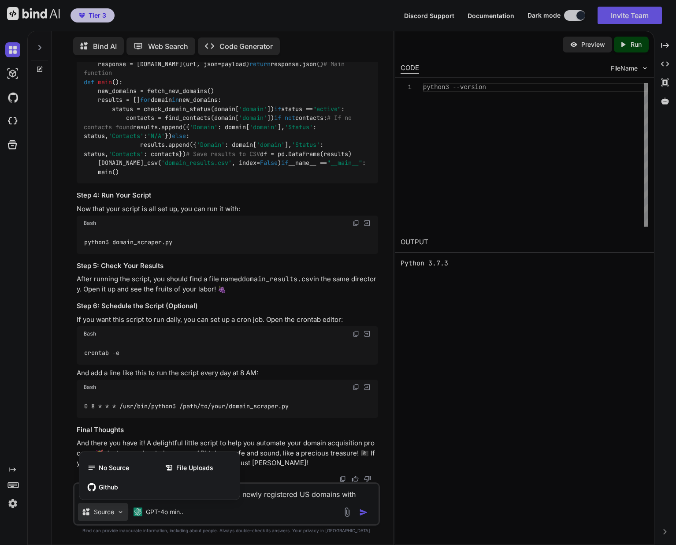
click at [122, 510] on div at bounding box center [338, 272] width 676 height 545
type textarea "x"
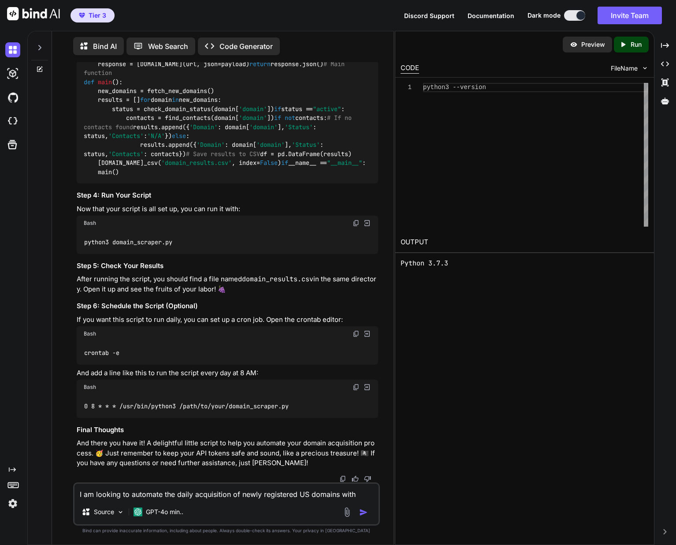
click at [123, 495] on textarea "I am looking to automate the daily acquisition of newly registered US domains w…" at bounding box center [227, 492] width 304 height 16
type textarea "h"
type textarea "x"
type textarea "he"
type textarea "x"
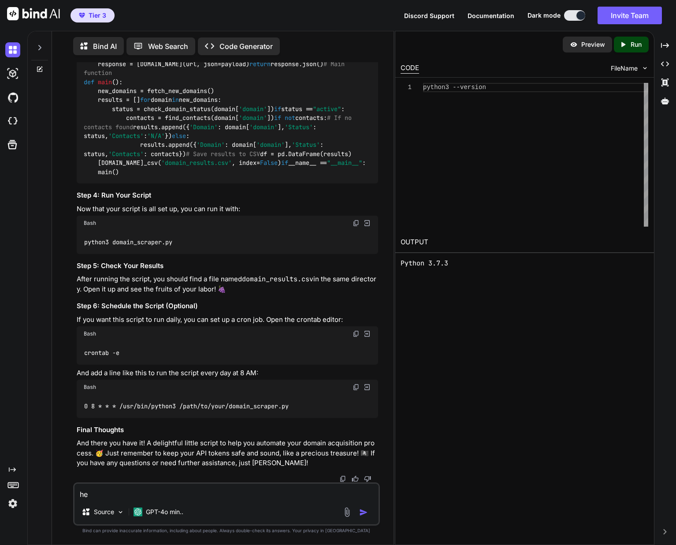
type textarea "her"
type textarea "x"
type textarea "here"
type textarea "x"
type textarea "here"
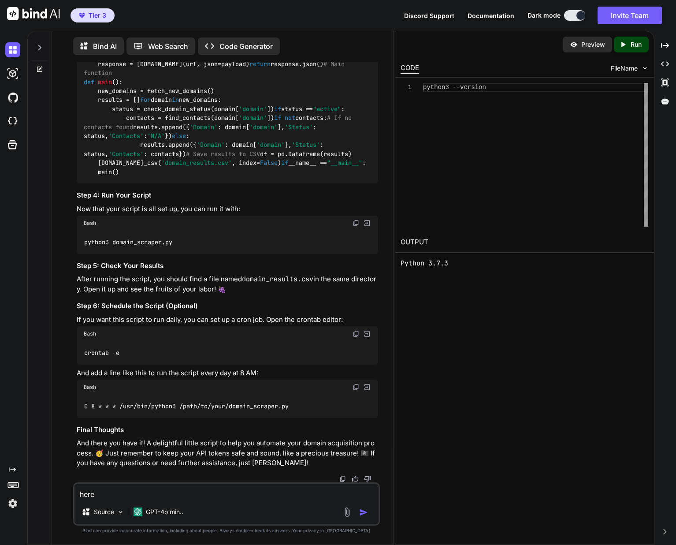
type textarea "x"
type textarea "here i"
type textarea "x"
type textarea "here is"
type textarea "x"
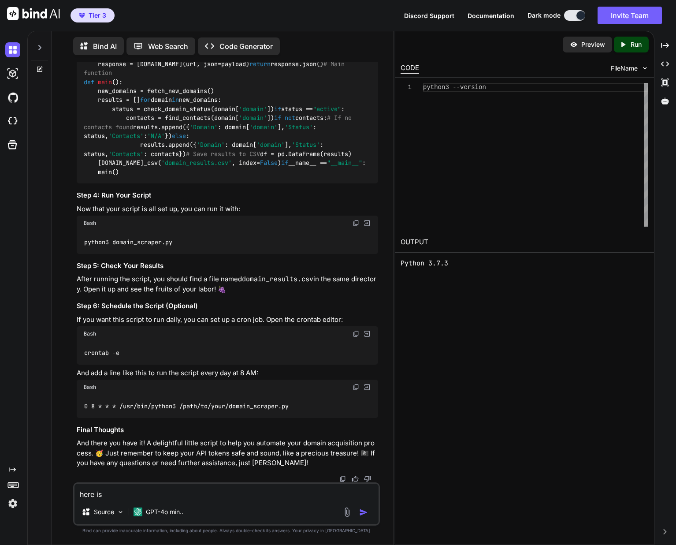
type textarea "here is"
type textarea "x"
type textarea "here is t"
type textarea "x"
type textarea "here is th"
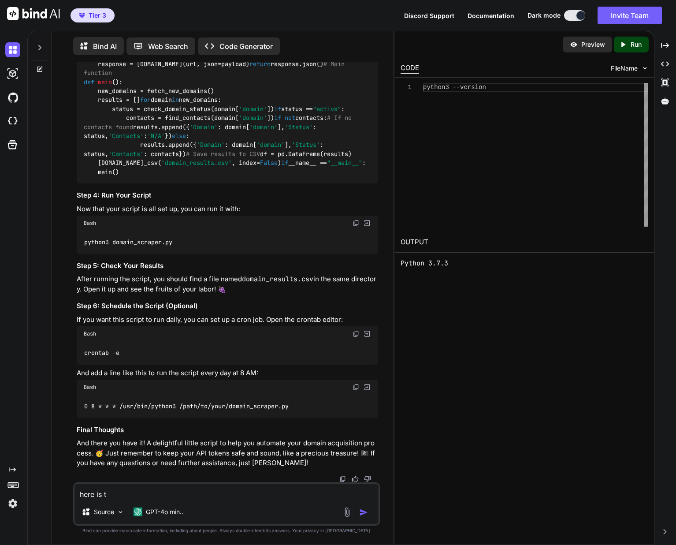
type textarea "x"
type textarea "here is the"
type textarea "x"
type textarea "here is the"
type textarea "x"
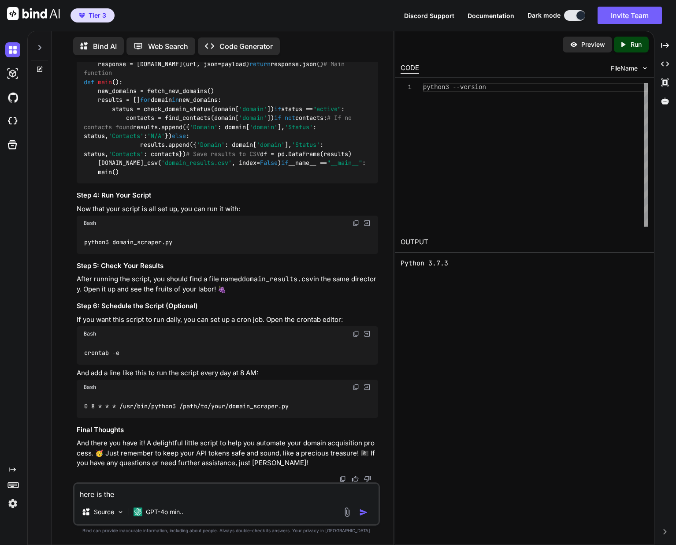
type textarea "here is the e"
type textarea "x"
type textarea "here is the er"
type textarea "x"
type textarea "here is the err"
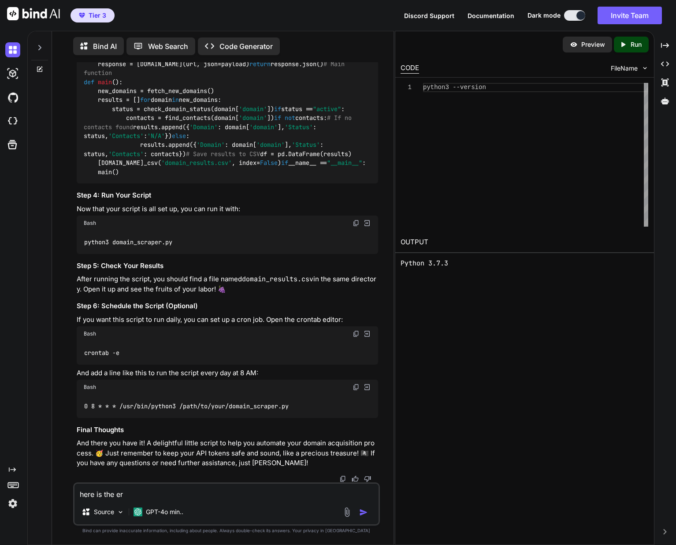
type textarea "x"
type textarea "here is the erro"
type textarea "x"
type textarea "here is the error"
type textarea "x"
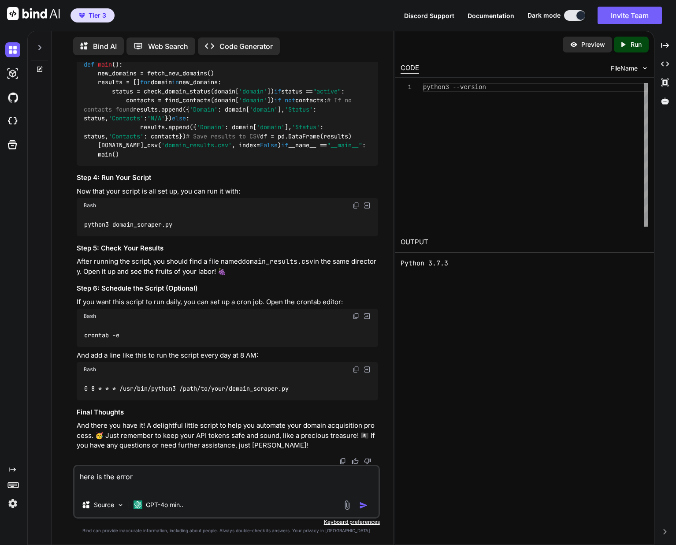
paste textarea "python3 domain_scraper.py Traceback (most recent call last): File "/home/cd/.lo…"
type textarea "here is the error python3 domain_scraper.py Traceback (most recent call last): …"
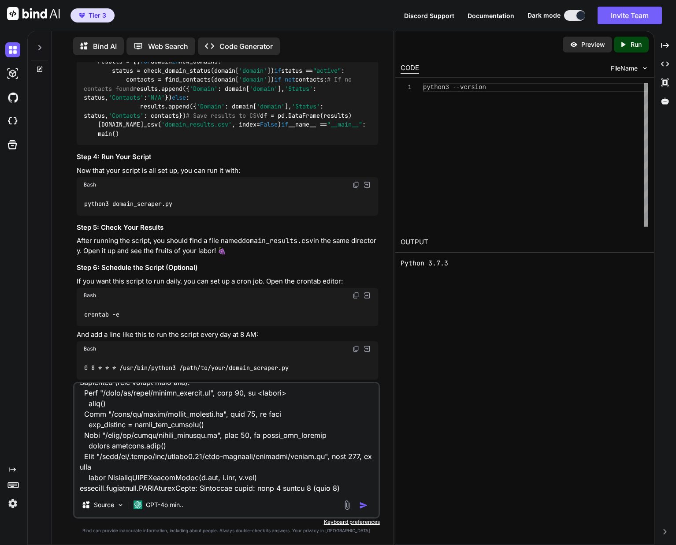
type textarea "x"
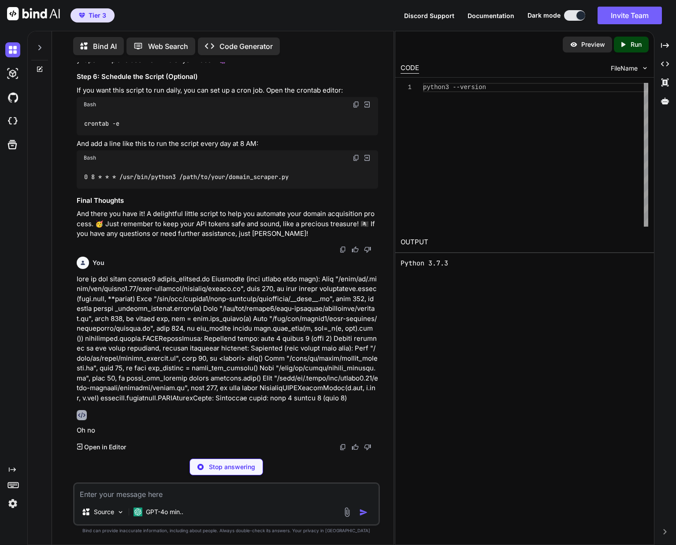
scroll to position [1247, 0]
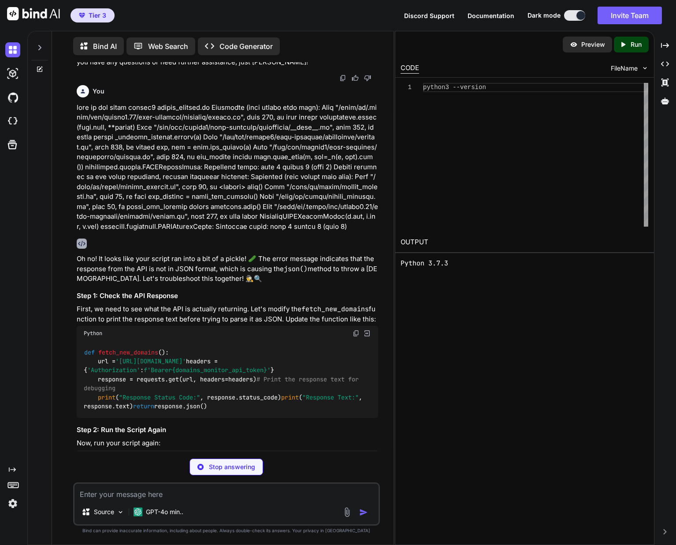
type textarea "x"
type textarea "return response.json()"
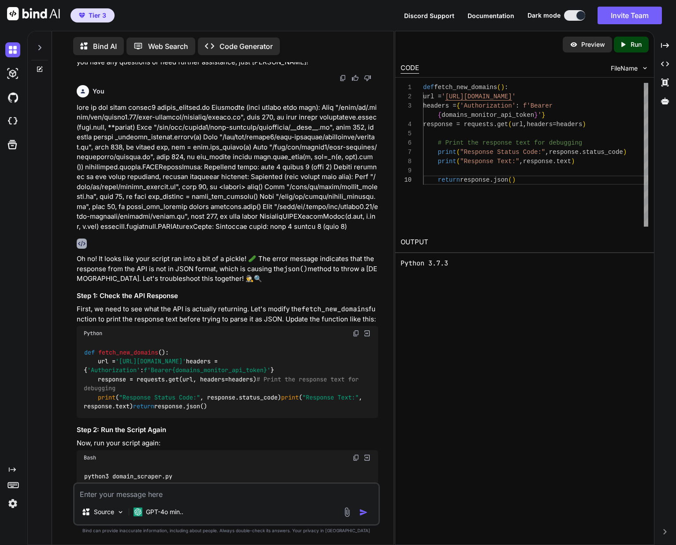
type textarea "x"
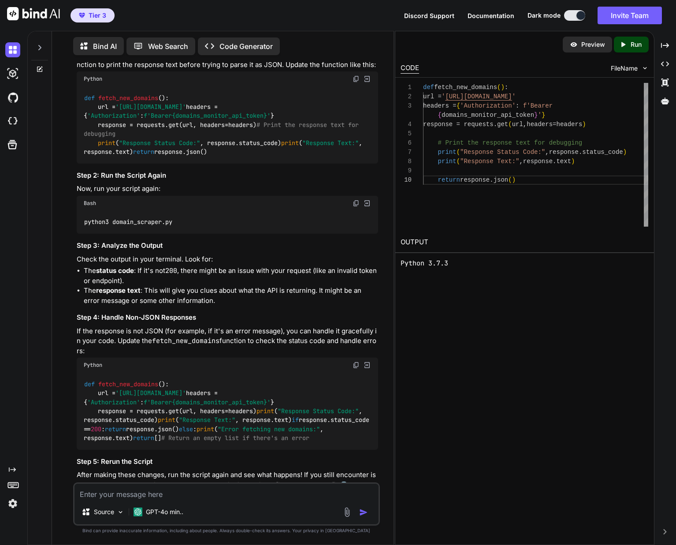
scroll to position [1504, 0]
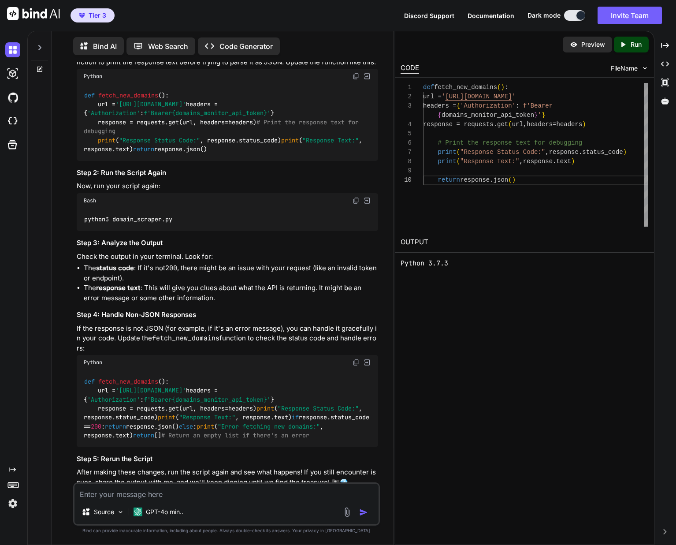
drag, startPoint x: 84, startPoint y: 285, endPoint x: 204, endPoint y: 362, distance: 143.2
click at [204, 161] on div "def fetch_new_domains (): url = 'https://domains-monitor.com/api/new_domains' h…" at bounding box center [228, 122] width 302 height 77
click at [172, 161] on div "def fetch_new_domains (): url = 'https://domains-monitor.com/api/new_domains' h…" at bounding box center [228, 122] width 302 height 77
click at [112, 496] on textarea at bounding box center [227, 492] width 304 height 16
type textarea "w"
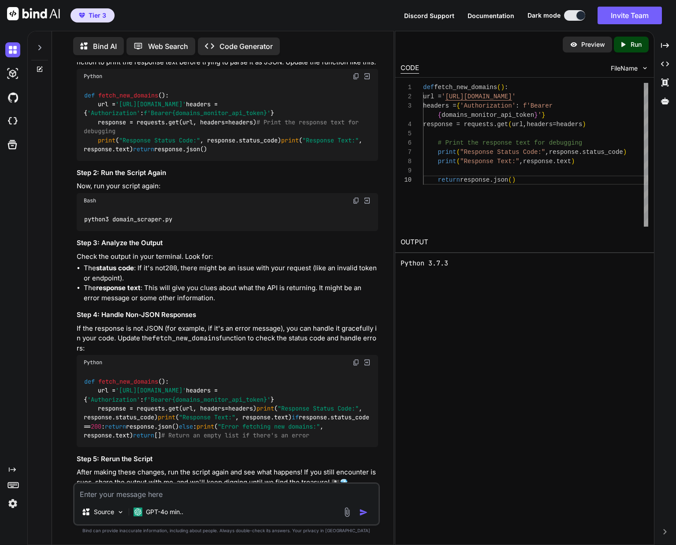
type textarea "x"
type textarea "wo"
type textarea "x"
type textarea "wou"
type textarea "x"
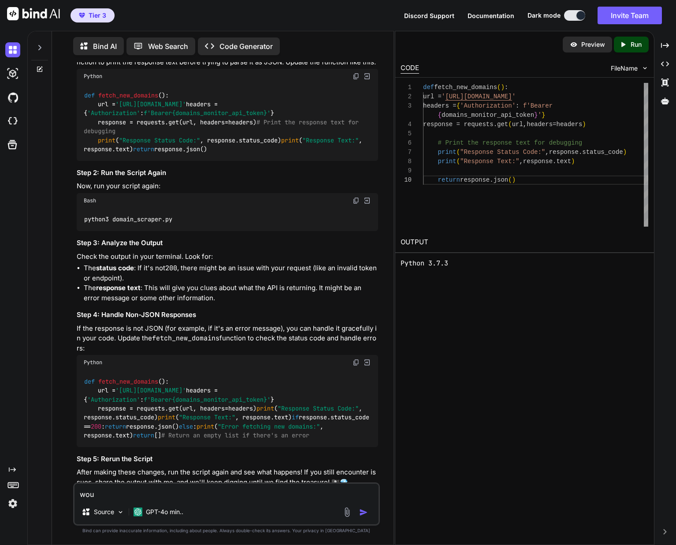
type textarea "woul"
type textarea "x"
type textarea "would"
type textarea "x"
type textarea "would"
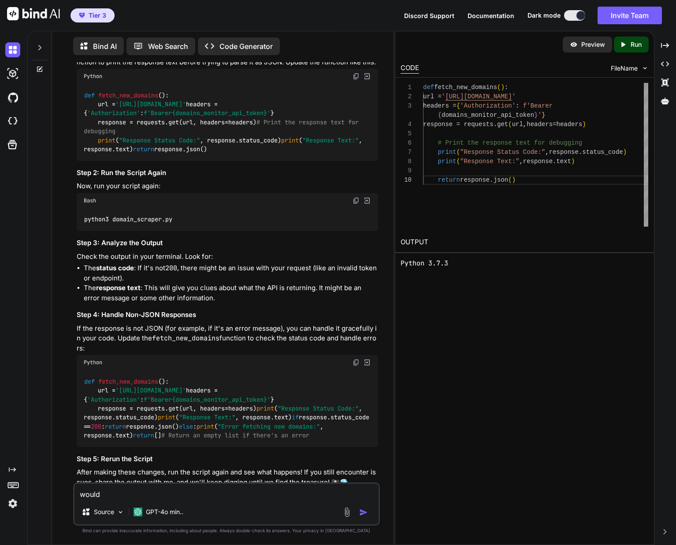
type textarea "x"
type textarea "would t"
type textarea "x"
type textarea "would th"
type textarea "x"
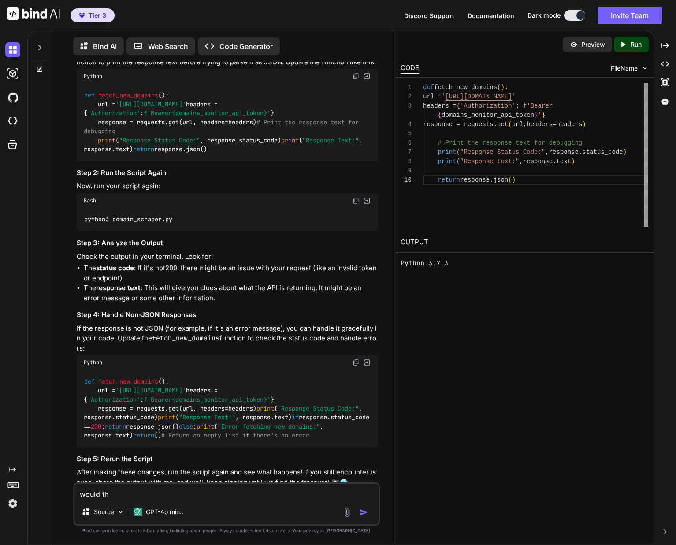
type textarea "would thi"
type textarea "x"
type textarea "would this"
type textarea "x"
type textarea "would this"
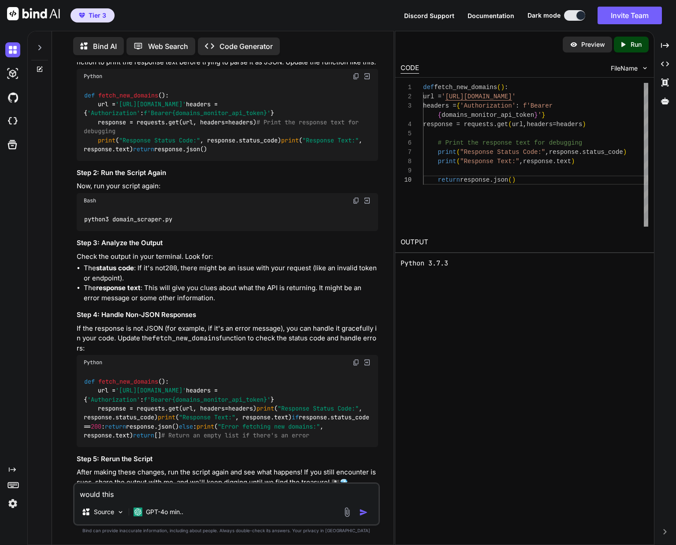
type textarea "x"
type textarea "would this r"
type textarea "x"
type textarea "would this re"
type textarea "x"
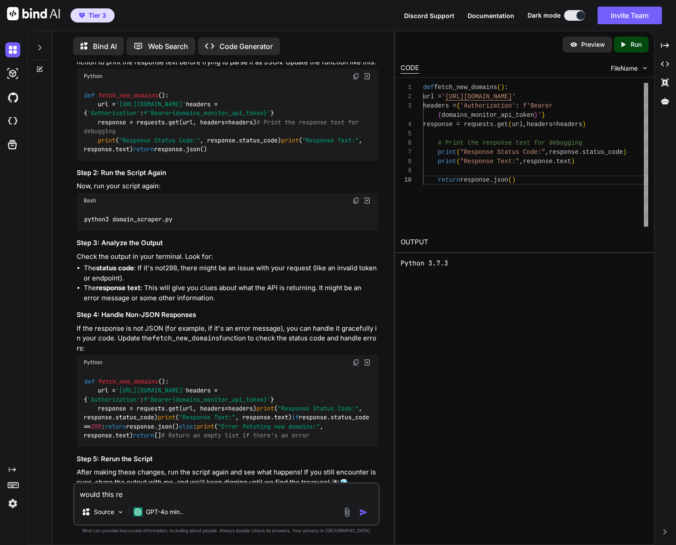
type textarea "would this rep"
type textarea "x"
type textarea "would this repl"
type textarea "x"
type textarea "would this replc"
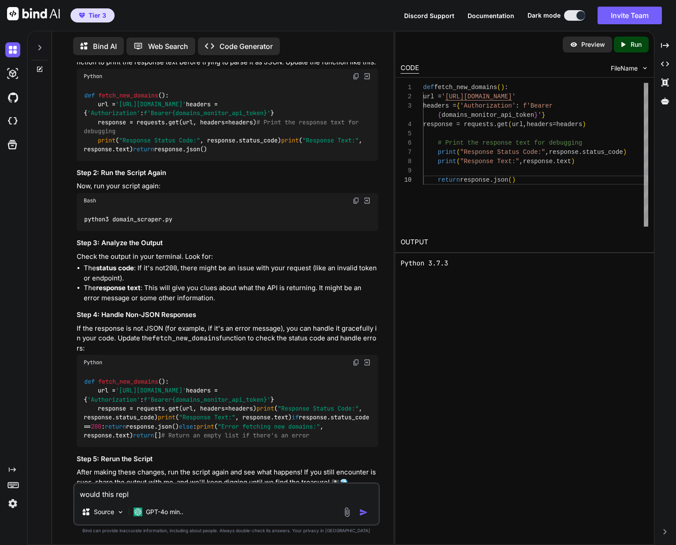
type textarea "x"
type textarea "would this repl"
type textarea "x"
type textarea "would this repla"
type textarea "x"
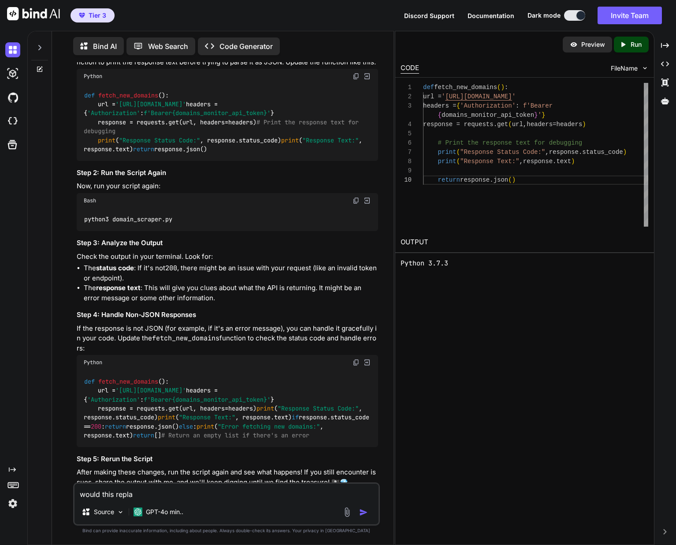
type textarea "would this replac"
type textarea "x"
type textarea "would this replace"
type textarea "x"
type textarea "would this replace"
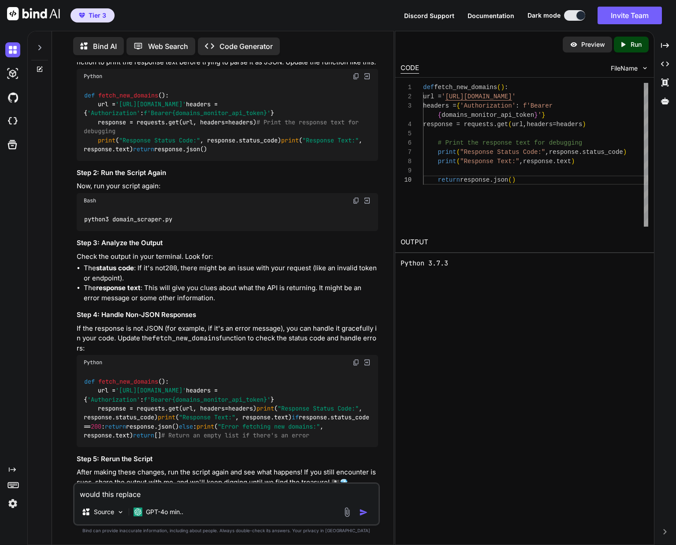
type textarea "x"
type textarea "would this replace t"
type textarea "x"
type textarea "would this replace th"
type textarea "x"
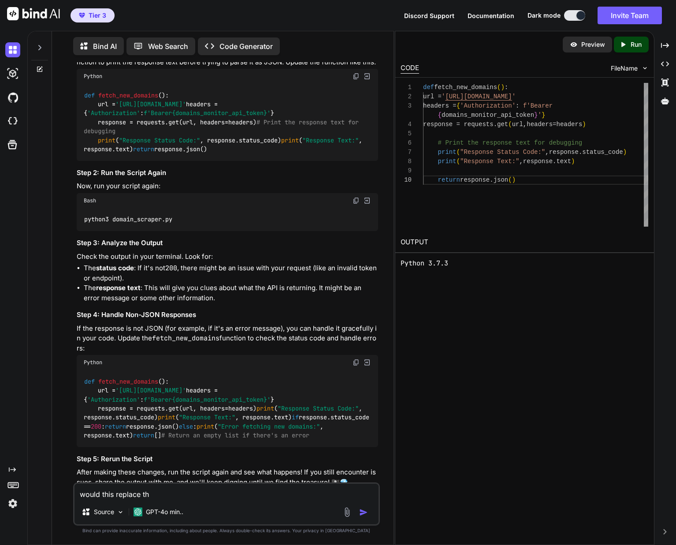
type textarea "would this replace the"
type textarea "x"
type textarea "would this replace the"
type textarea "x"
type textarea "would this replace the c"
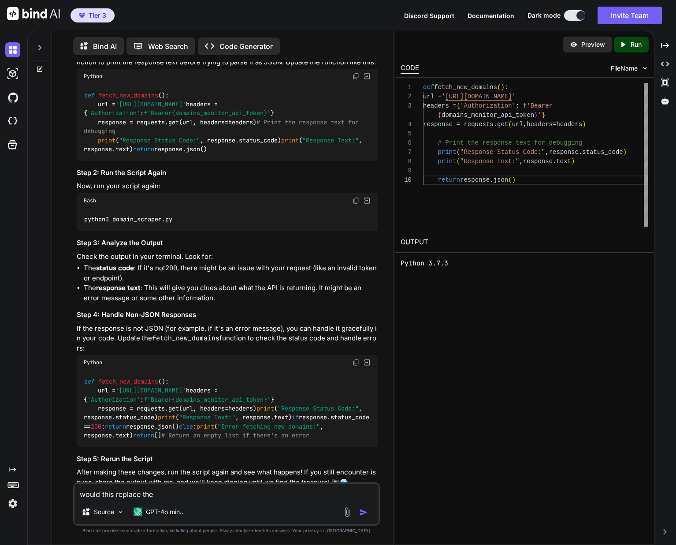
type textarea "x"
type textarea "would this replace the co"
type textarea "x"
type textarea "would this replace the cod"
type textarea "x"
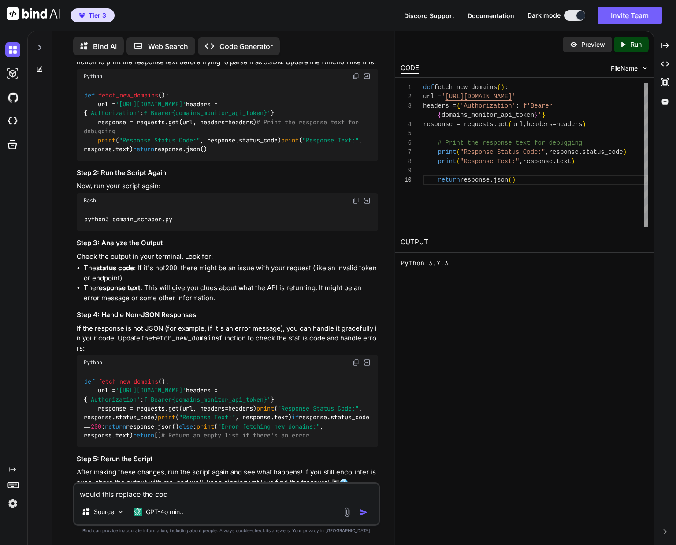
type textarea "would this replace the code"
type textarea "x"
type textarea "would this replace the code"
type textarea "x"
type textarea "would this replace the code o"
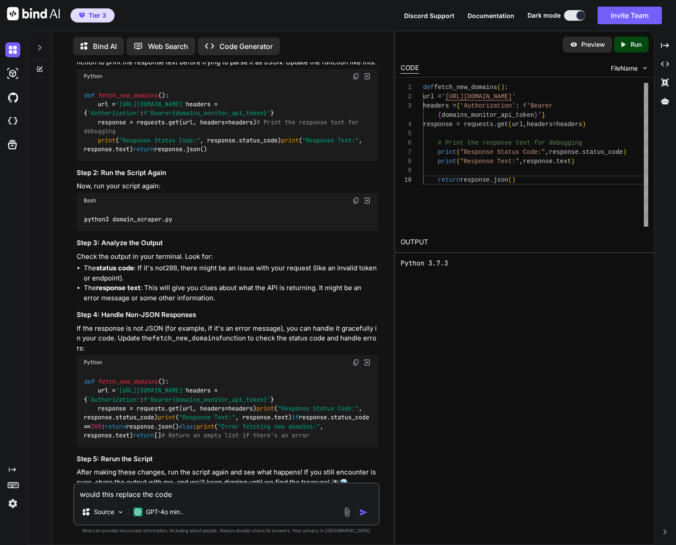
type textarea "x"
type textarea "would this replace the code on"
type textarea "x"
type textarea "would this replace the code on"
type textarea "x"
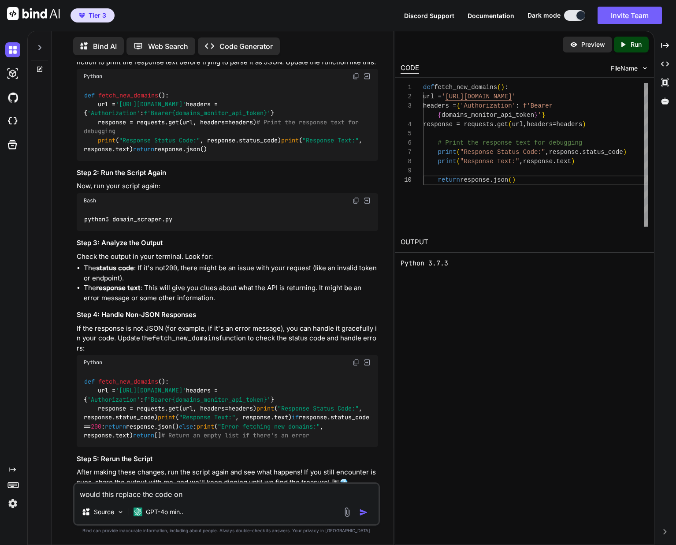
type textarea "would this replace the code on l"
type textarea "x"
type textarea "would this replace the code on li"
type textarea "x"
type textarea "would this replace the code on lin"
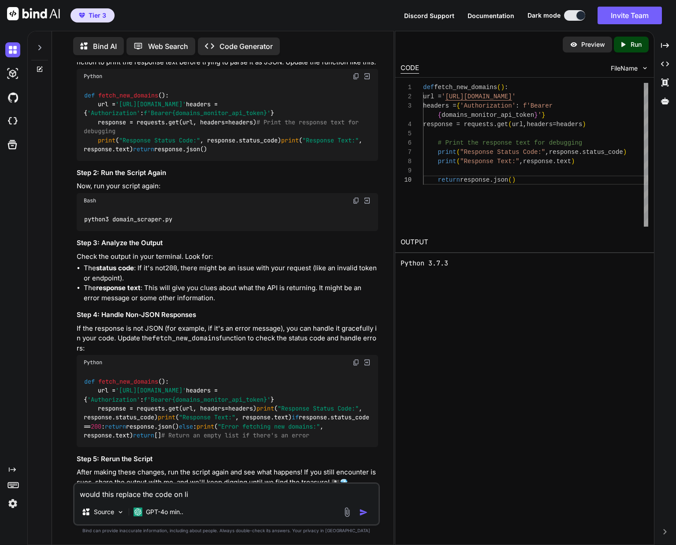
type textarea "x"
type textarea "would this replace the code on line"
type textarea "x"
type textarea "would this replace the code on line"
type textarea "x"
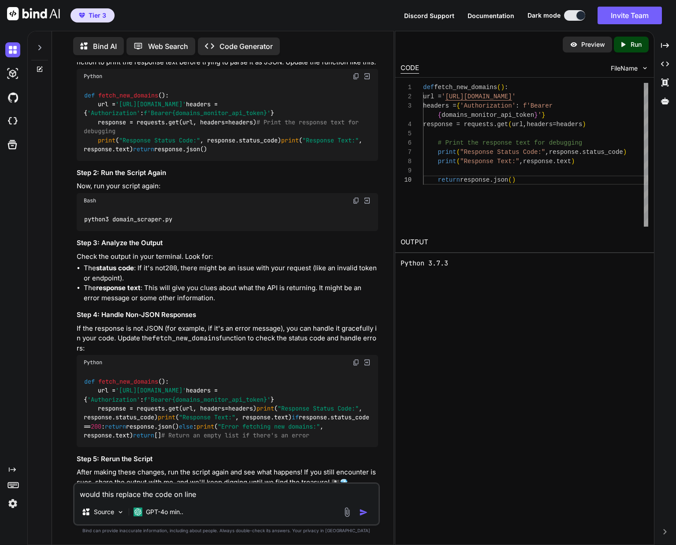
type textarea "would this replace the code on line 9"
type textarea "x"
type textarea "would this replace the code on line 9"
type textarea "x"
type textarea "would this replace the code on line 9 o"
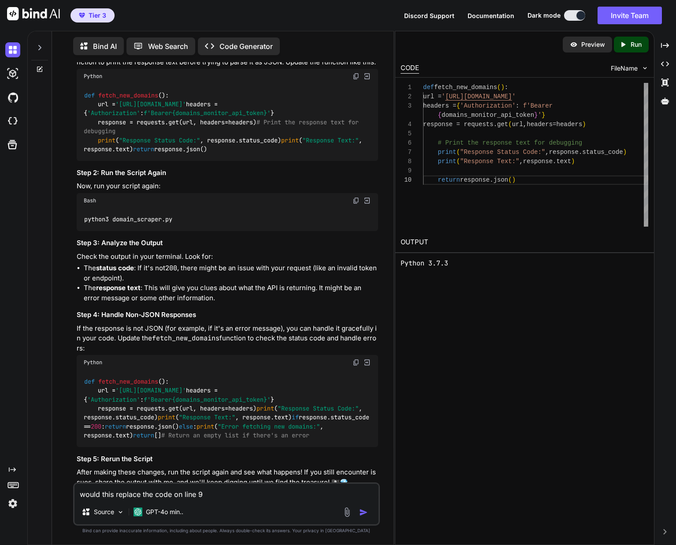
type textarea "x"
type textarea "would this replace the code on line 9 of"
type textarea "x"
type textarea "would this replace the code on line 9 of"
type textarea "x"
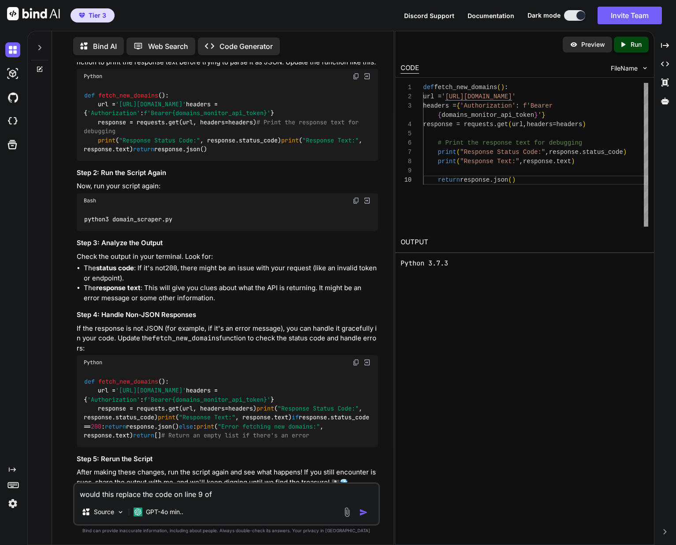
type textarea "would this replace the code on line 9 of o"
type textarea "x"
type textarea "would this replace the code on line 9 of or"
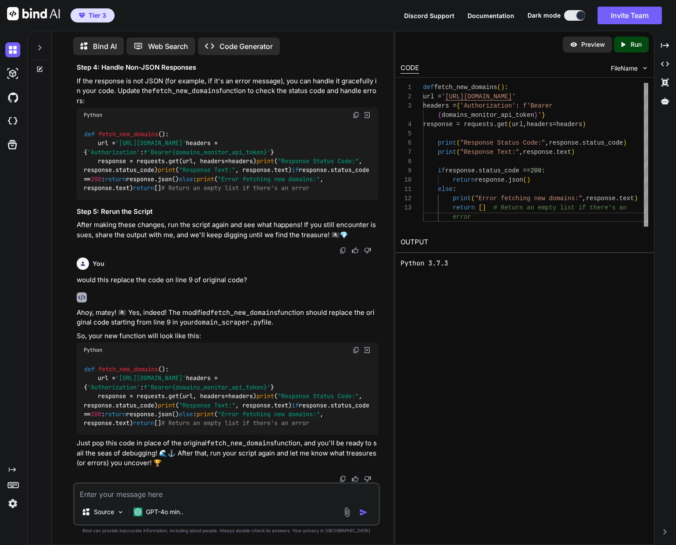
scroll to position [2075, 0]
click at [355, 347] on img at bounding box center [356, 350] width 7 height 7
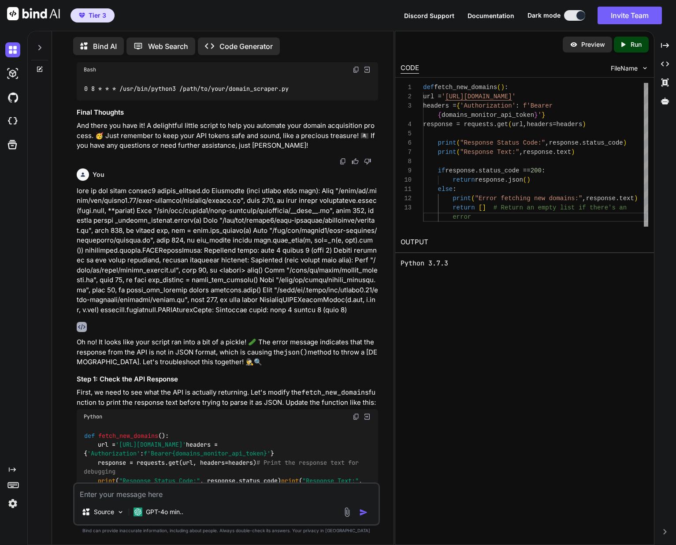
scroll to position [1129, 0]
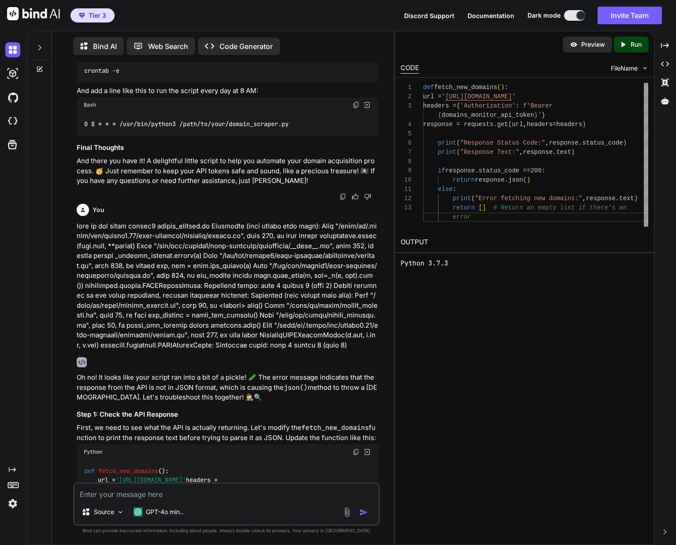
drag, startPoint x: 180, startPoint y: 148, endPoint x: 83, endPoint y: 148, distance: 96.6
copy code "python3 domain_scraper.py"
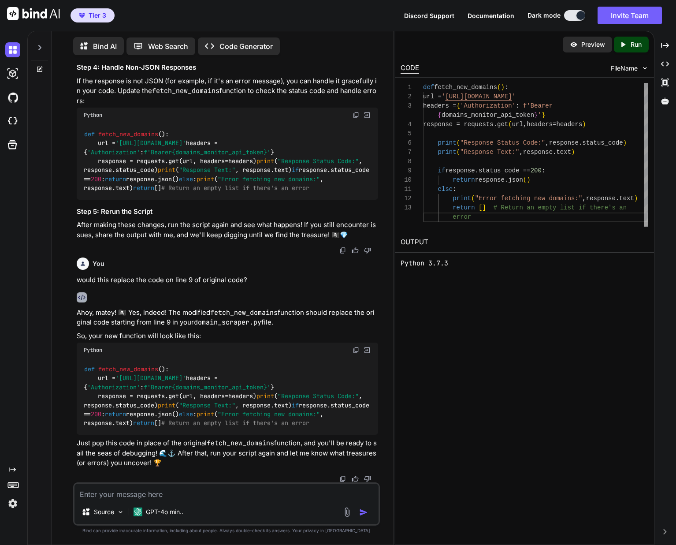
scroll to position [2075, 0]
click at [346, 511] on img at bounding box center [347, 512] width 10 height 10
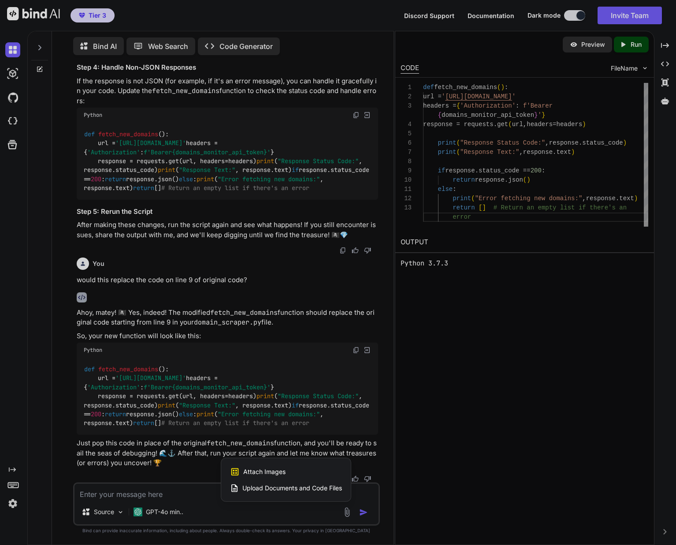
click at [275, 484] on span "Upload Documents and Code Files" at bounding box center [292, 488] width 100 height 9
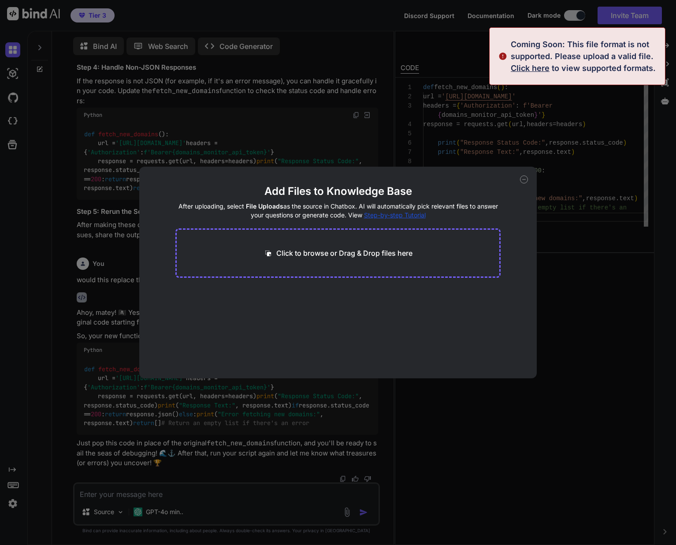
click at [548, 68] on span "Click here" at bounding box center [530, 67] width 39 height 9
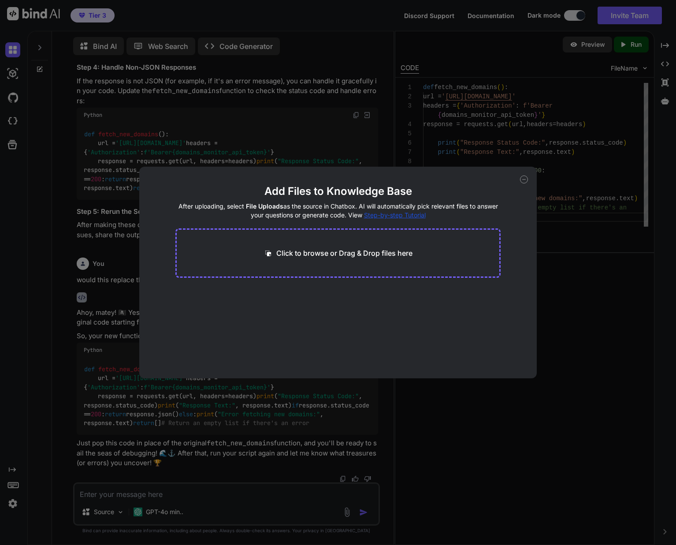
click at [329, 257] on p "Click to browse or Drag & Drop files here" at bounding box center [344, 253] width 136 height 11
click at [526, 181] on icon at bounding box center [524, 179] width 8 height 8
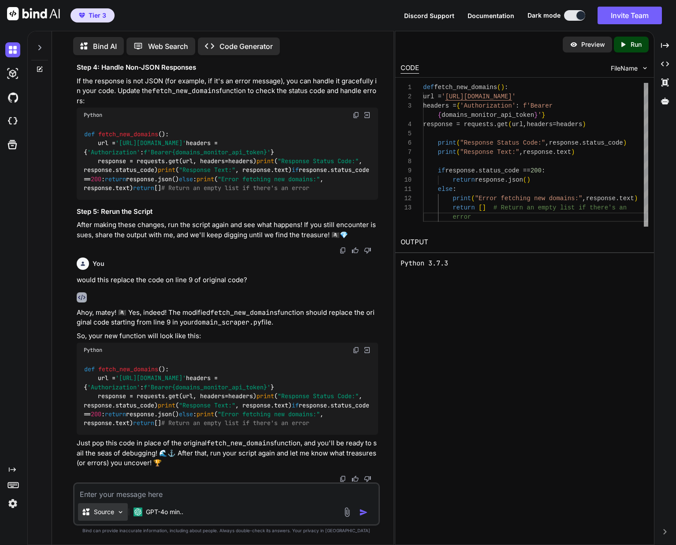
click at [120, 510] on img at bounding box center [120, 511] width 7 height 7
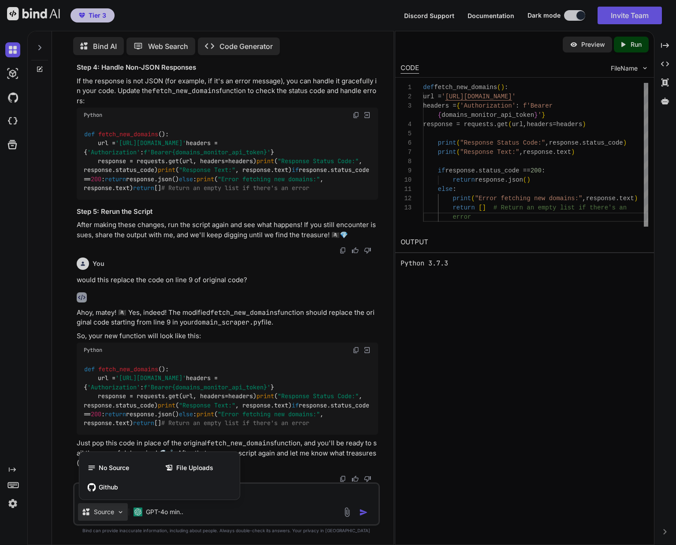
click at [120, 510] on div at bounding box center [338, 272] width 676 height 545
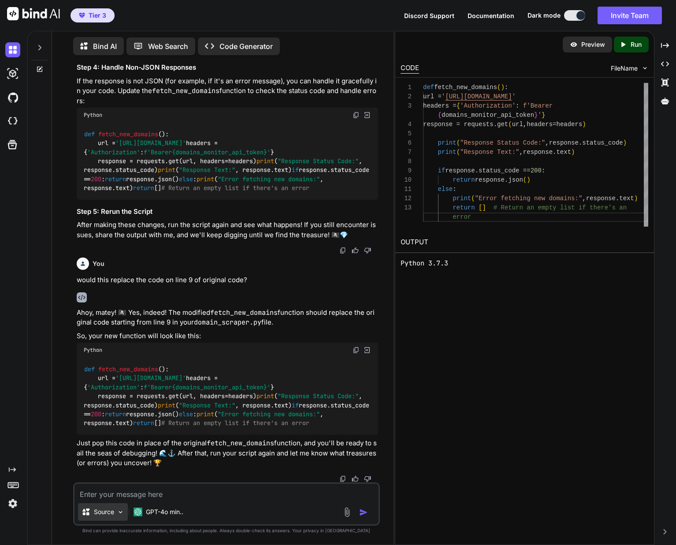
click at [115, 511] on div "Source" at bounding box center [103, 512] width 50 height 18
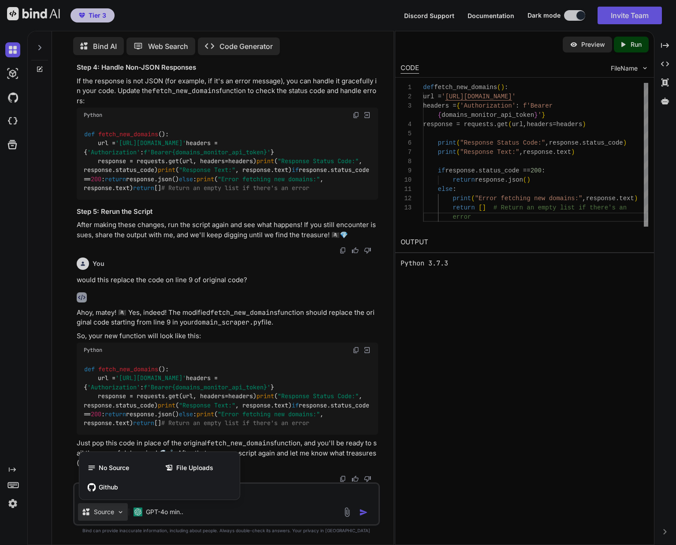
click at [203, 467] on span "File Uploads" at bounding box center [194, 467] width 37 height 9
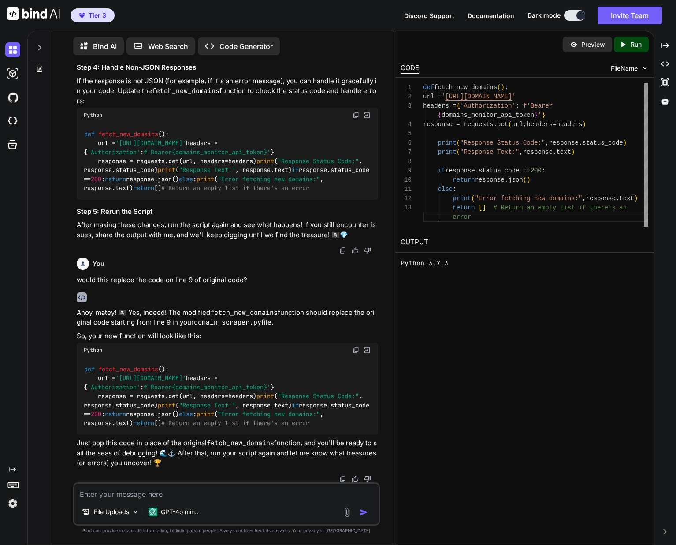
click at [350, 511] on img at bounding box center [347, 512] width 10 height 10
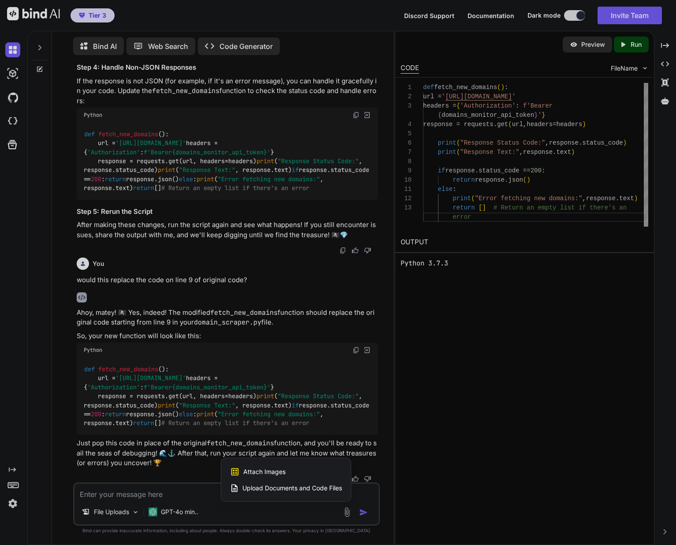
click at [262, 486] on span "Upload Documents and Code Files" at bounding box center [292, 488] width 100 height 9
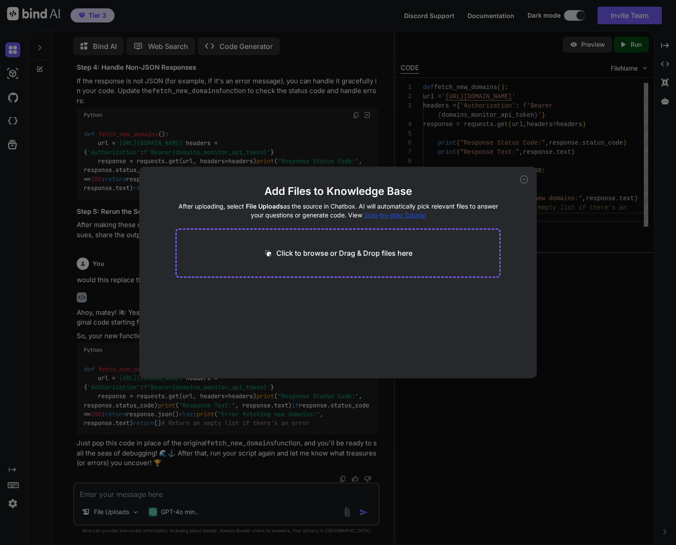
click at [268, 254] on icon at bounding box center [268, 253] width 6 height 6
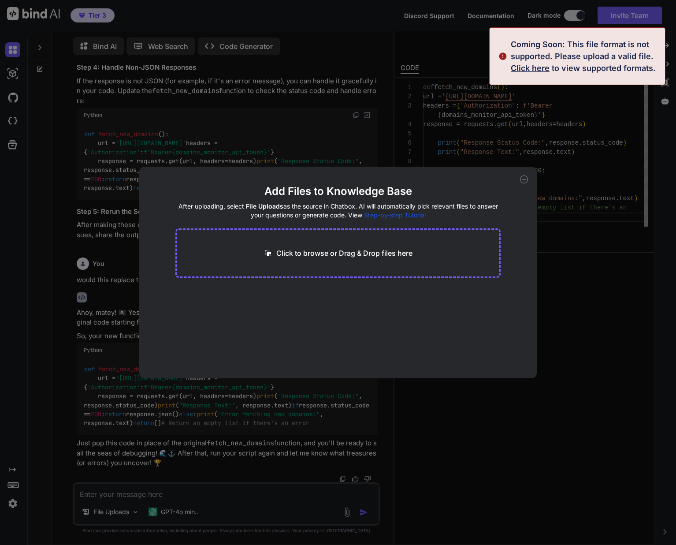
click at [533, 67] on span "Click here" at bounding box center [530, 67] width 39 height 9
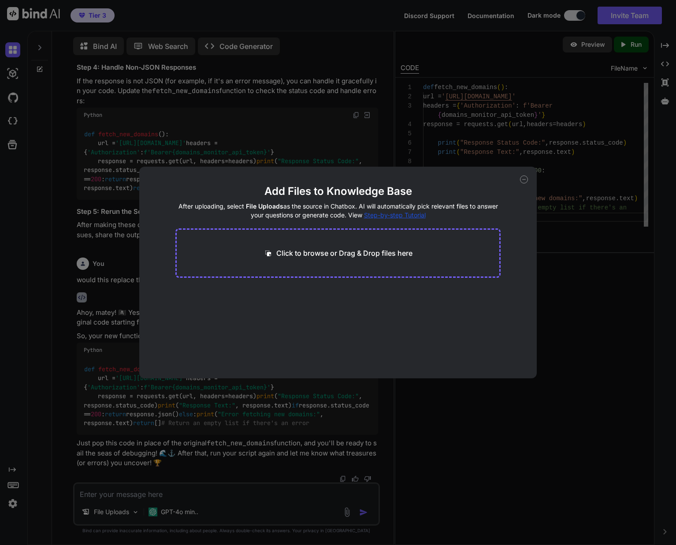
click at [525, 179] on icon at bounding box center [524, 179] width 8 height 8
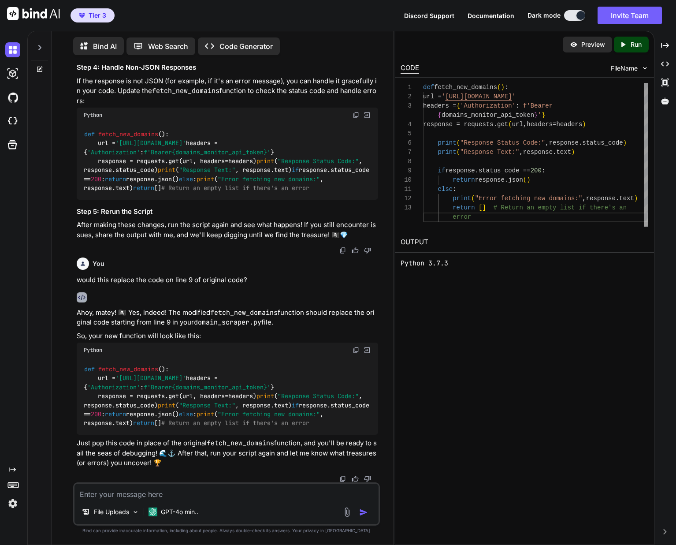
click at [226, 493] on textarea at bounding box center [227, 492] width 304 height 16
click at [352, 514] on img at bounding box center [347, 512] width 10 height 10
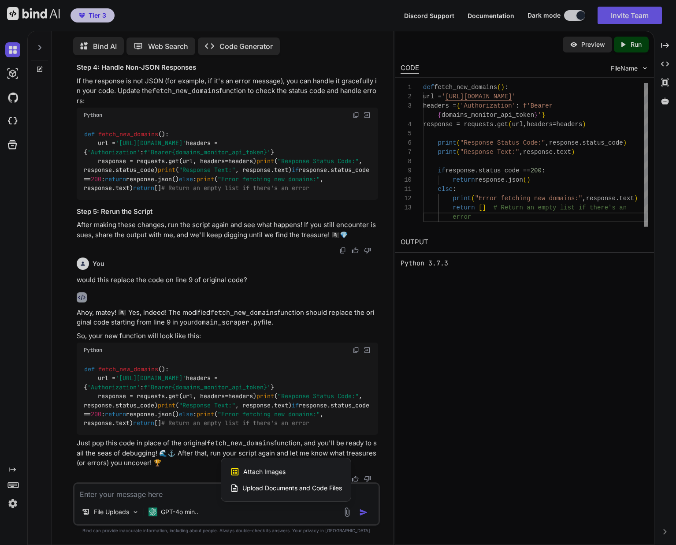
click at [270, 487] on span "Upload Documents and Code Files" at bounding box center [292, 488] width 100 height 9
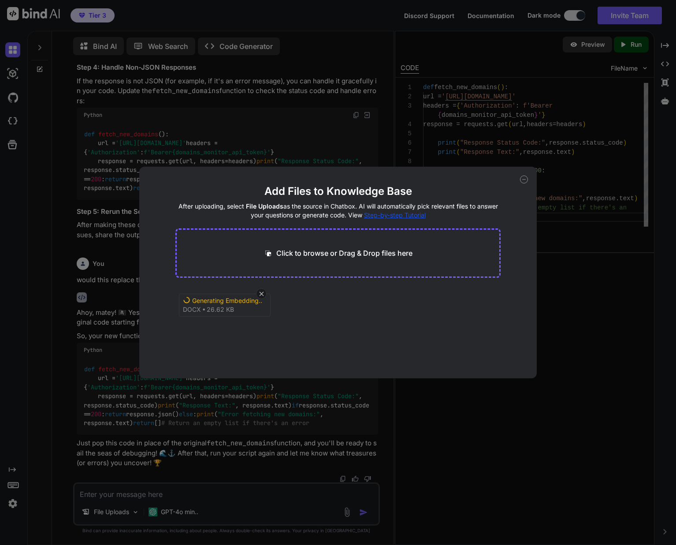
click at [137, 492] on div "Add Files to Knowledge Base After uploading, select File Uploads as the source …" at bounding box center [338, 272] width 676 height 545
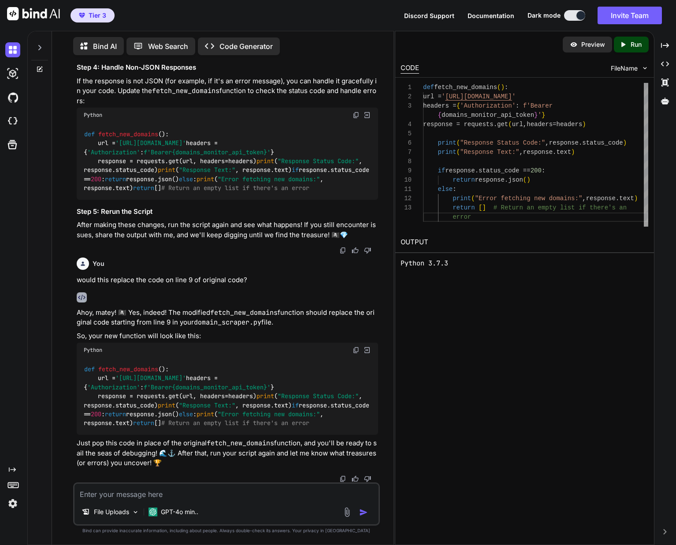
drag, startPoint x: 157, startPoint y: 483, endPoint x: 152, endPoint y: 485, distance: 5.7
click at [153, 485] on div "File Uploads GPT-4o min.." at bounding box center [226, 503] width 307 height 43
drag, startPoint x: 199, startPoint y: 481, endPoint x: 180, endPoint y: 505, distance: 30.5
click at [199, 481] on div at bounding box center [228, 478] width 302 height 7
click at [178, 509] on p "GPT-4o min.." at bounding box center [179, 511] width 37 height 9
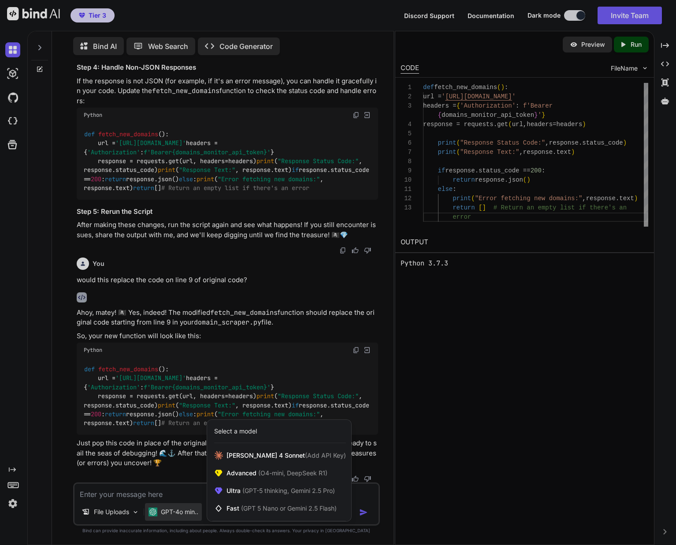
click at [183, 489] on div at bounding box center [338, 272] width 676 height 545
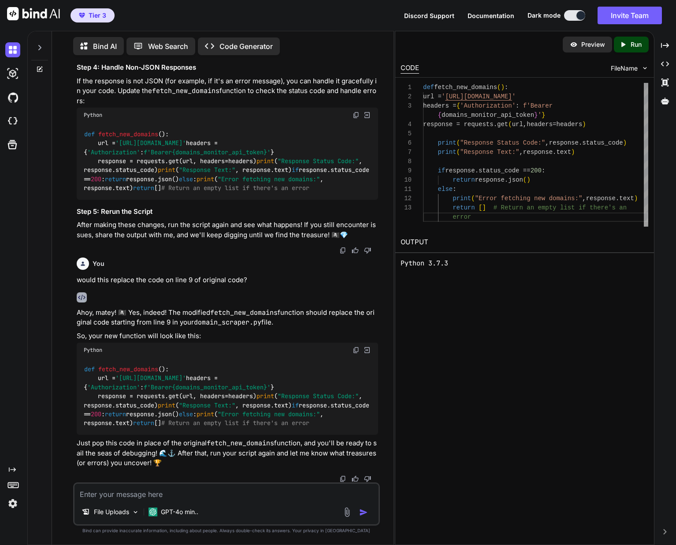
click at [172, 495] on textarea at bounding box center [227, 492] width 304 height 16
click at [143, 496] on textarea at bounding box center [227, 492] width 304 height 16
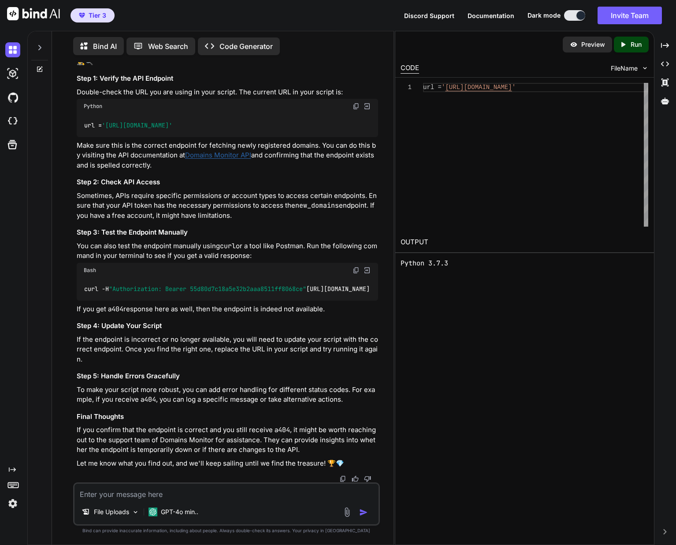
scroll to position [2565, 0]
drag, startPoint x: 86, startPoint y: 338, endPoint x: 272, endPoint y: 339, distance: 185.6
click at [272, 294] on code "curl -H "Authorization: Bearer 55d80d7c18a5e32b2aaa8511ff8068ce" https://domain…" at bounding box center [227, 288] width 287 height 9
drag, startPoint x: 239, startPoint y: 348, endPoint x: 160, endPoint y: 336, distance: 80.2
click at [91, 301] on div "curl -H "Authorization: Bearer 55d80d7c18a5e32b2aaa8511ff8068ce" https://domain…" at bounding box center [228, 289] width 302 height 23
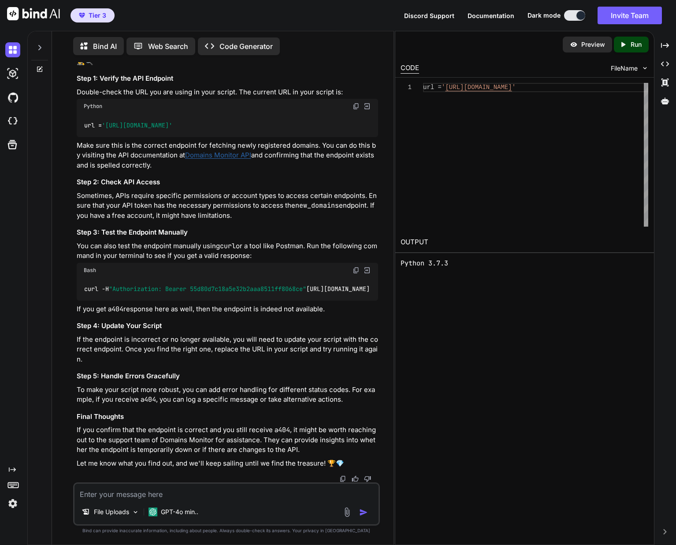
click at [354, 274] on img at bounding box center [356, 270] width 7 height 7
click at [145, 137] on div "url = 'https://domains-monitor.com/api/new_domains'" at bounding box center [228, 125] width 302 height 23
click at [89, 498] on textarea at bounding box center [227, 492] width 304 height 16
